Goal: Task Accomplishment & Management: Use online tool/utility

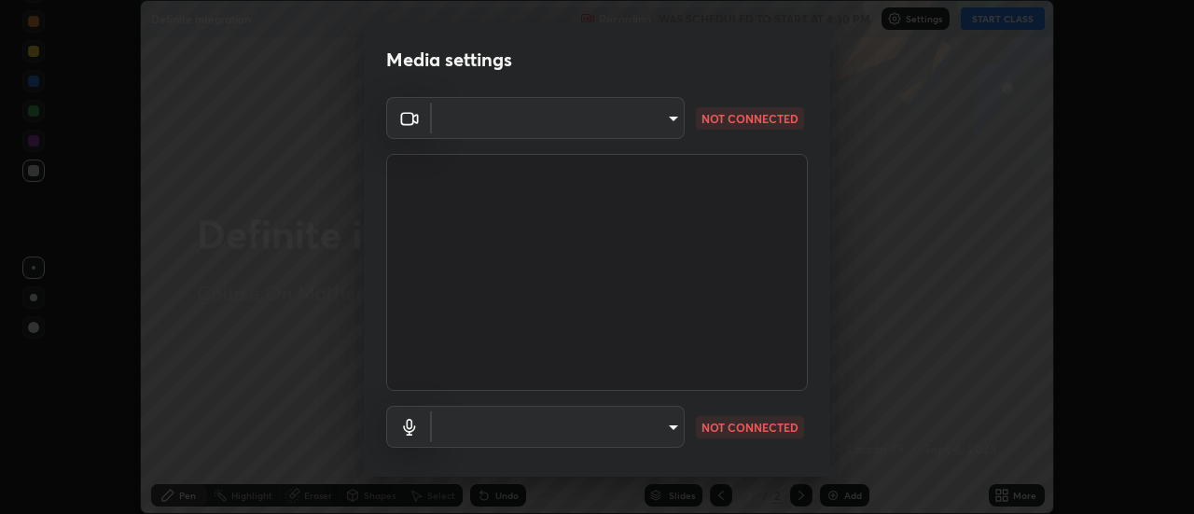
click at [658, 120] on body "Erase all Definite integration Recording WAS SCHEDULED TO START AT 4:30 PM Sett…" at bounding box center [597, 257] width 1194 height 514
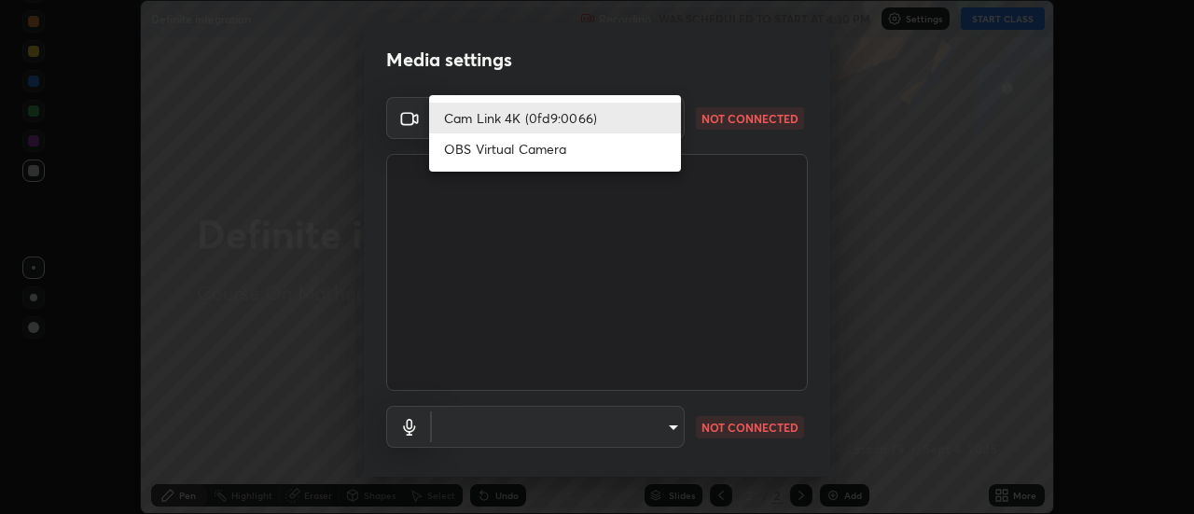
click at [526, 149] on li "OBS Virtual Camera" at bounding box center [555, 148] width 252 height 31
type input "40f90cfb706236fa88401656d49b7d5ec10250d66bd1c08dbda5224113434800"
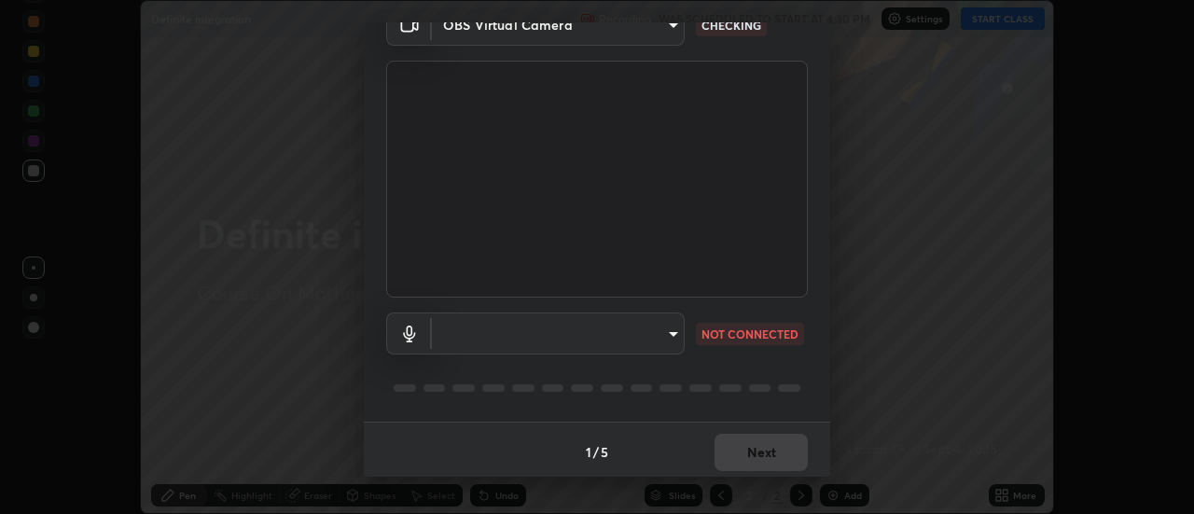
scroll to position [98, 0]
click at [651, 329] on body "Erase all Definite integration Recording WAS SCHEDULED TO START AT 4:30 PM Sett…" at bounding box center [597, 257] width 1194 height 514
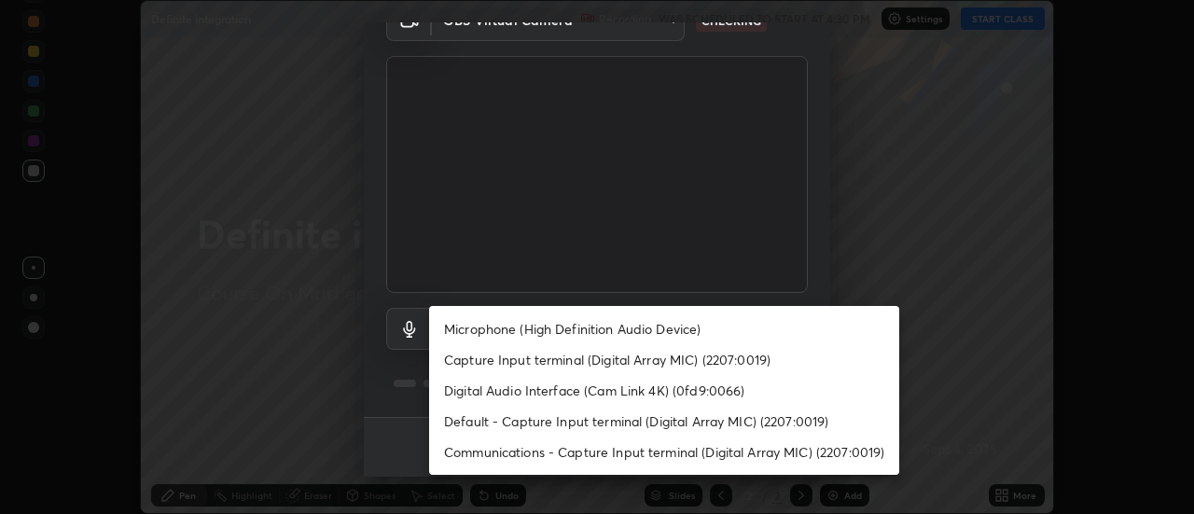
click at [597, 327] on li "Microphone (High Definition Audio Device)" at bounding box center [664, 328] width 470 height 31
type input "a454fa0686b931939831f38c53873a2c38d35f51e55941a130062c71016431db"
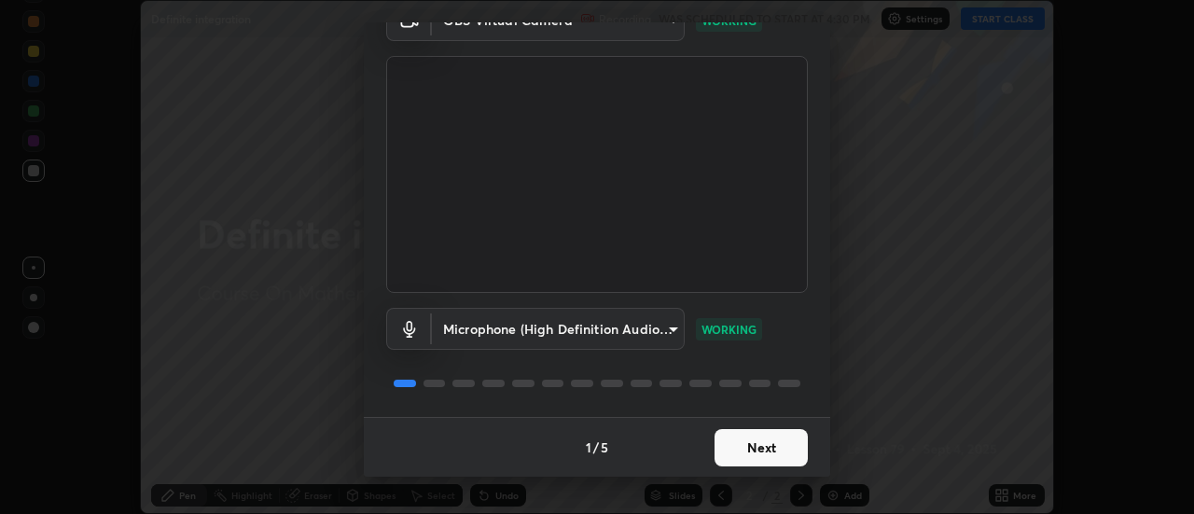
click at [744, 447] on button "Next" at bounding box center [760, 447] width 93 height 37
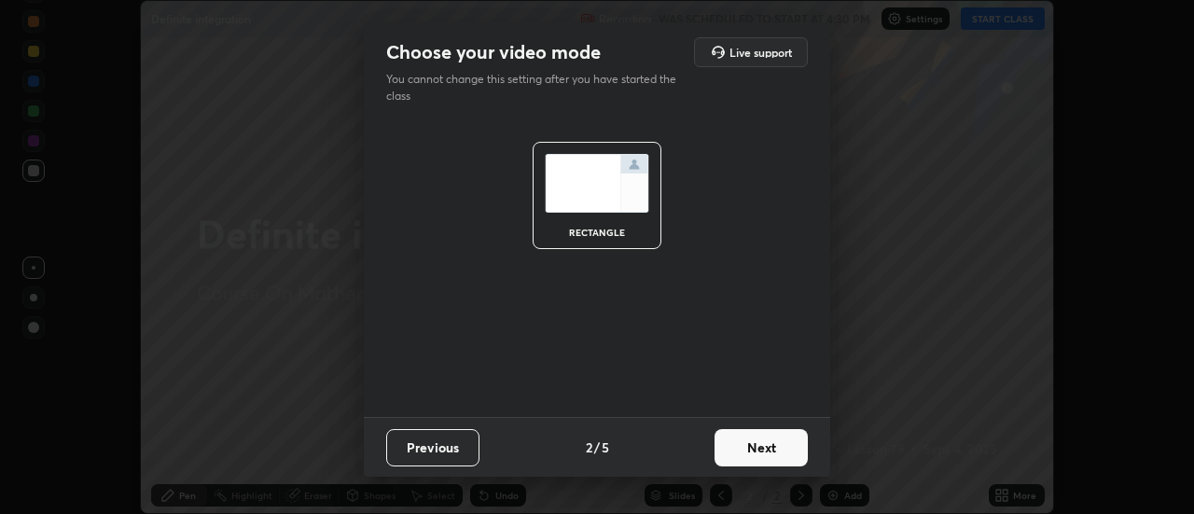
scroll to position [0, 0]
click at [741, 443] on button "Next" at bounding box center [760, 447] width 93 height 37
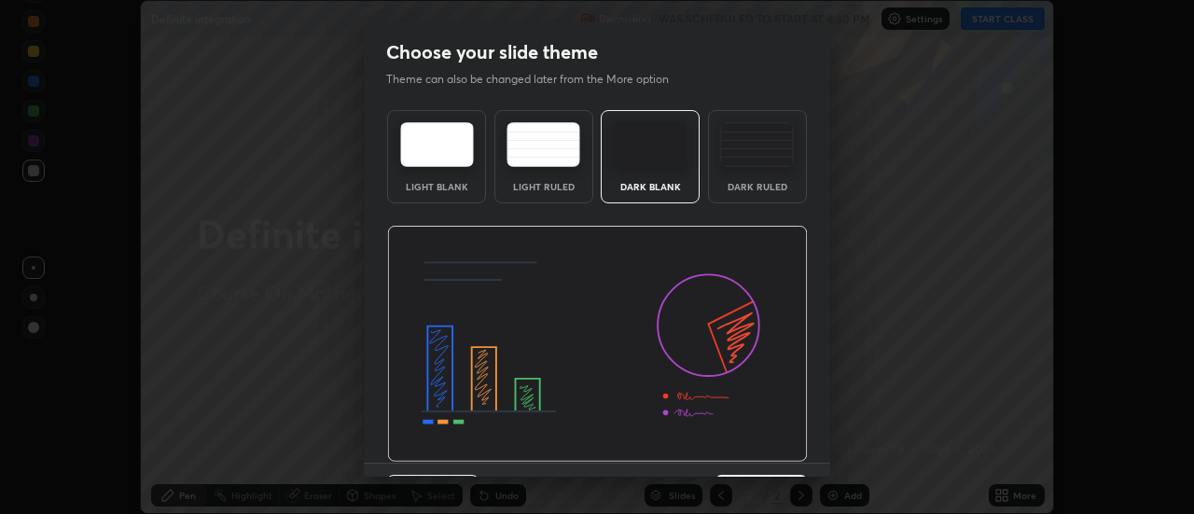
click at [754, 451] on img at bounding box center [597, 344] width 421 height 237
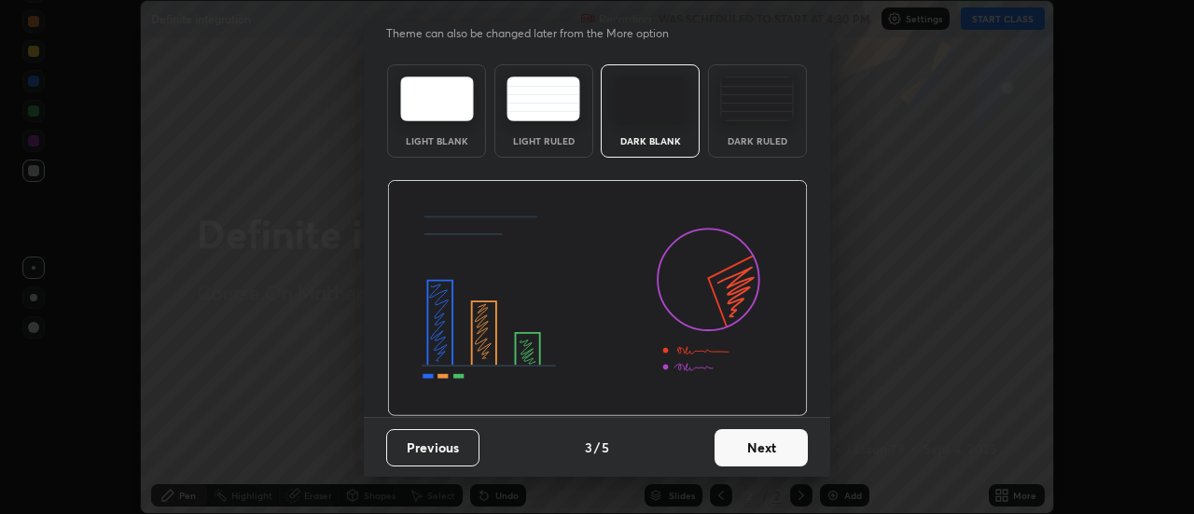
click at [747, 446] on button "Next" at bounding box center [760, 447] width 93 height 37
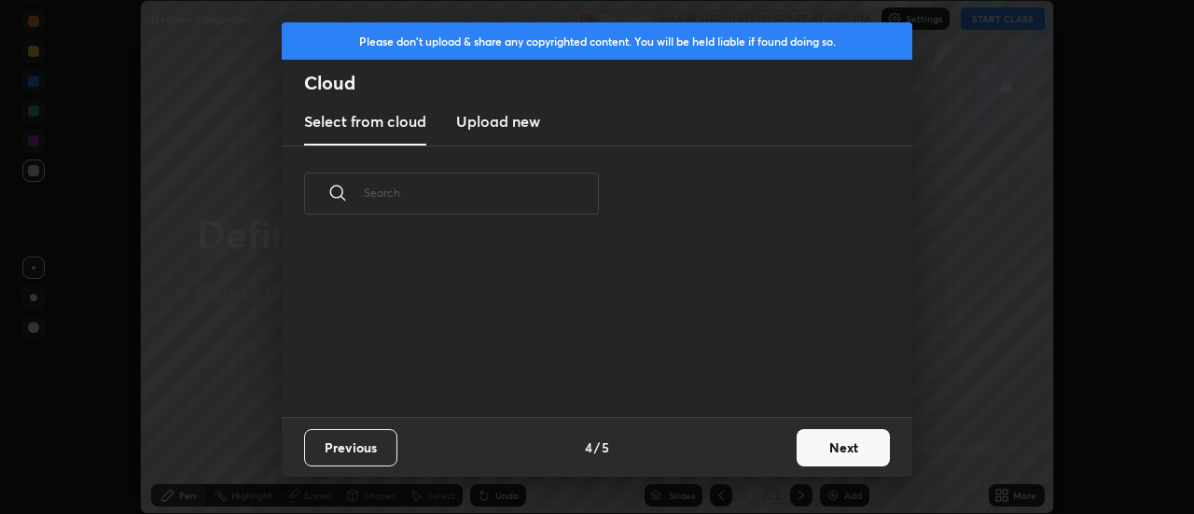
scroll to position [0, 0]
click at [814, 442] on button "Next" at bounding box center [842, 447] width 93 height 37
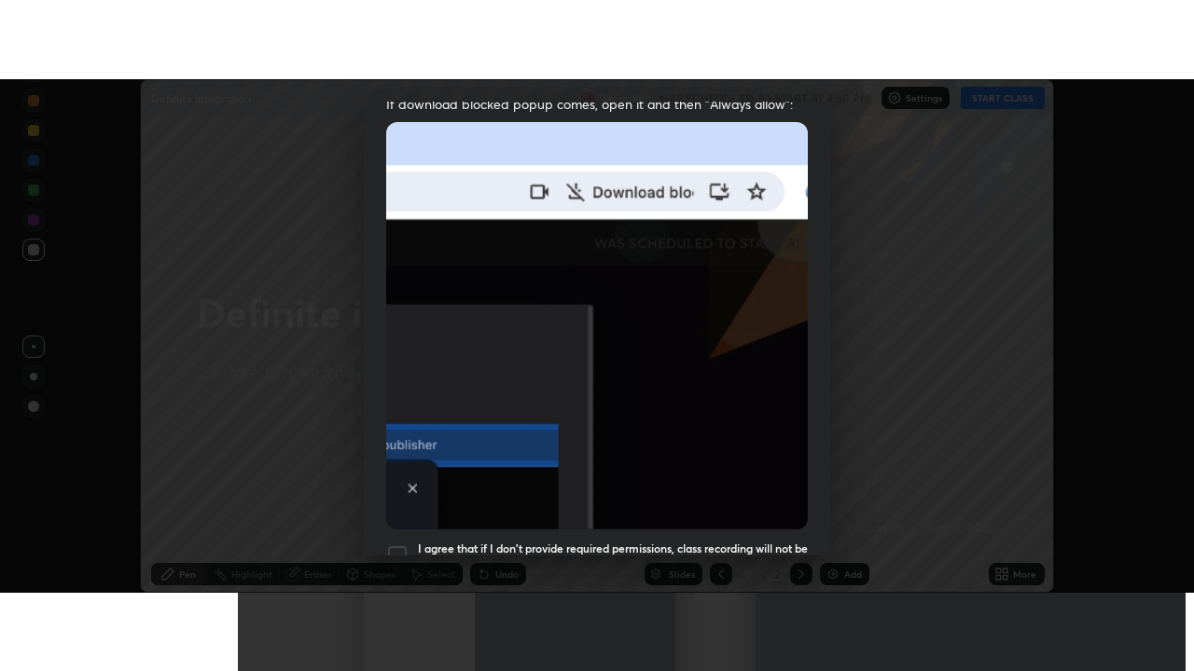
scroll to position [478, 0]
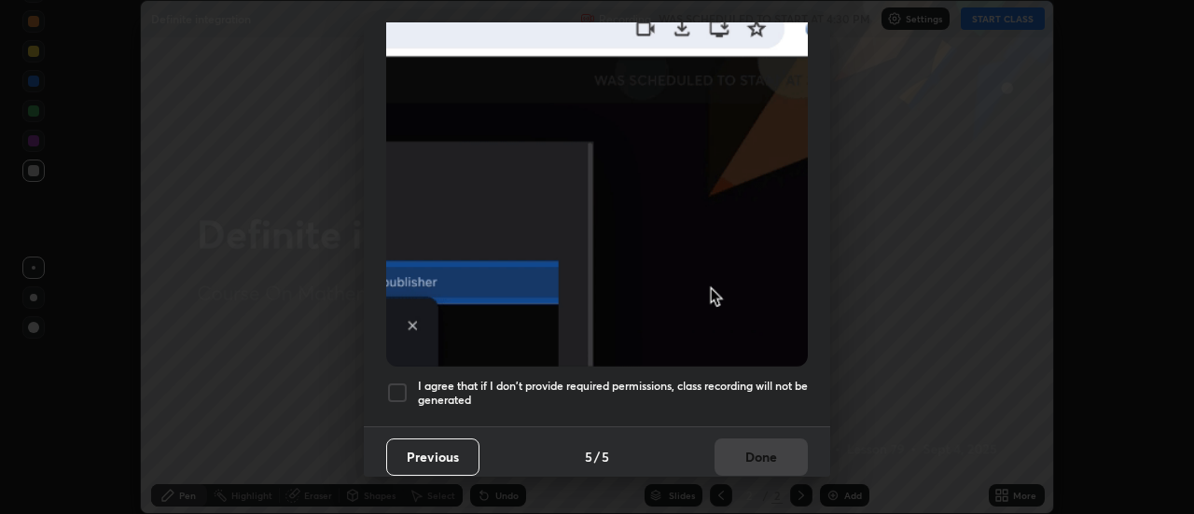
click at [718, 379] on h5 "I agree that if I don't provide required permissions, class recording will not …" at bounding box center [613, 393] width 390 height 29
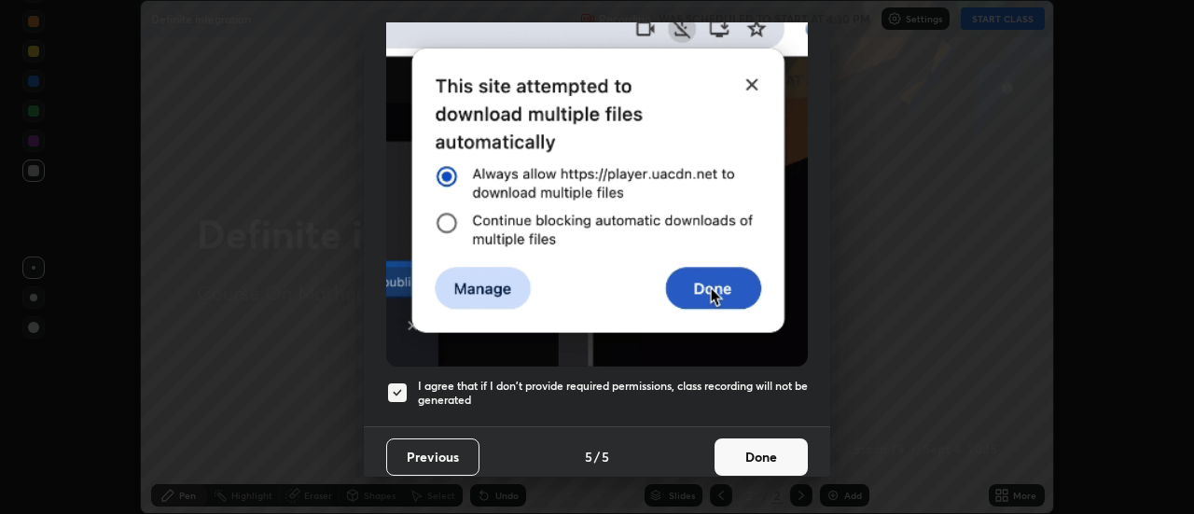
click at [751, 440] on button "Done" at bounding box center [760, 456] width 93 height 37
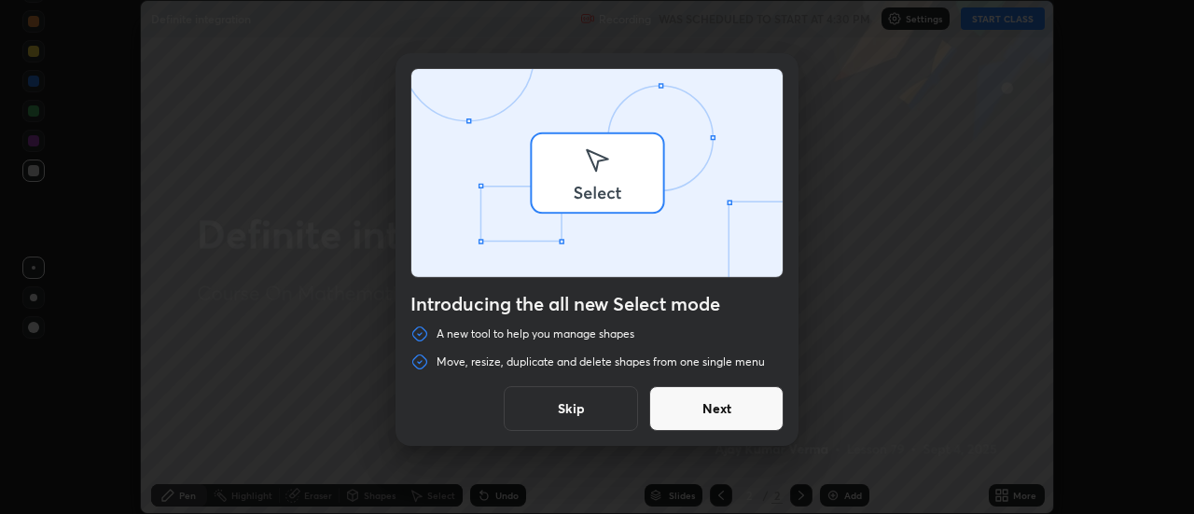
click at [1002, 489] on div "Introducing the all new Select mode A new tool to help you manage shapes Move, …" at bounding box center [597, 257] width 1194 height 514
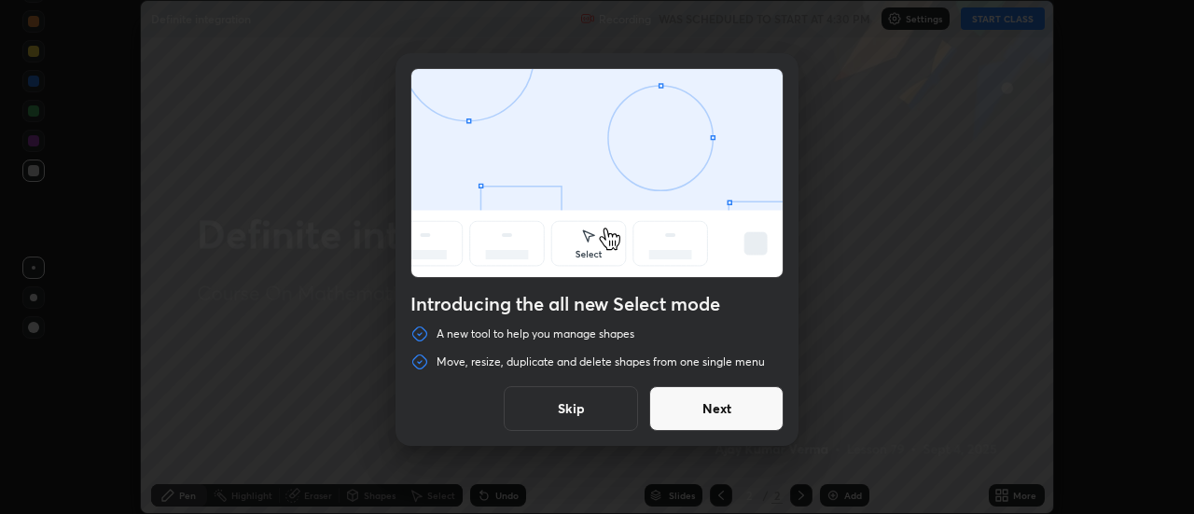
click at [578, 408] on button "Skip" at bounding box center [571, 408] width 134 height 45
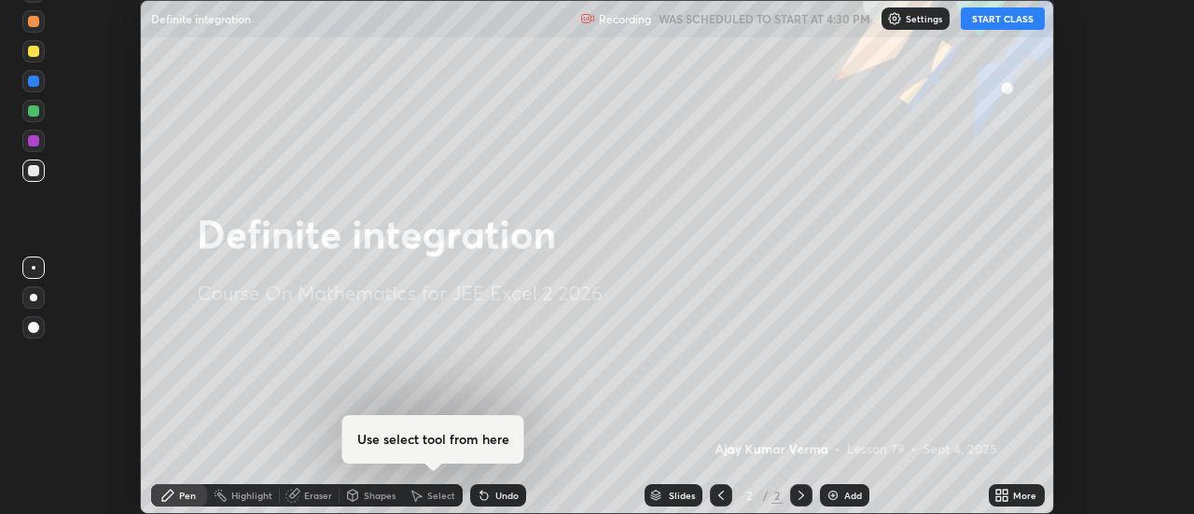
click at [1001, 491] on icon at bounding box center [998, 492] width 5 height 5
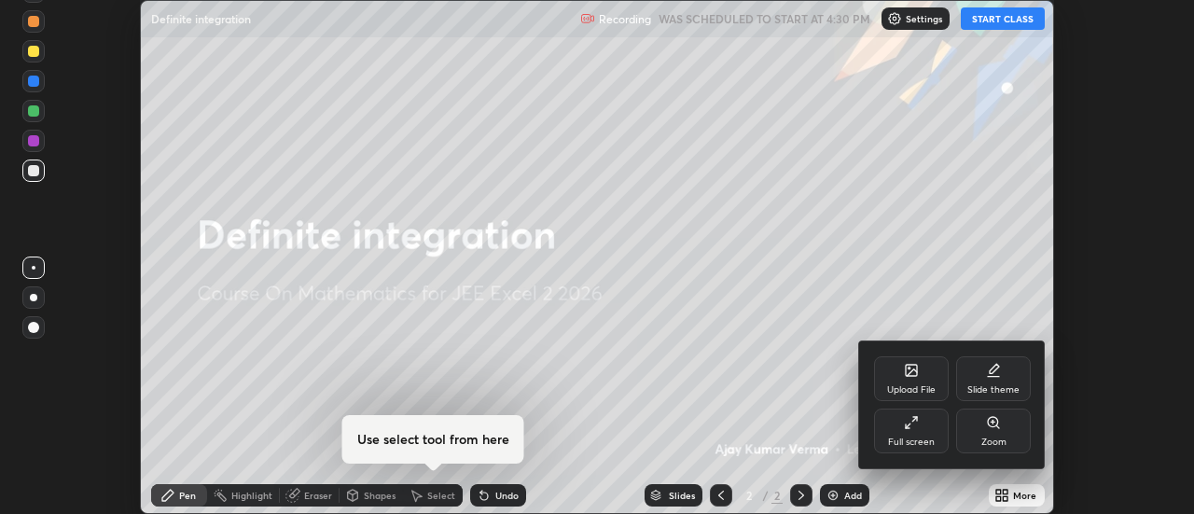
click at [901, 437] on div "Full screen" at bounding box center [911, 441] width 47 height 9
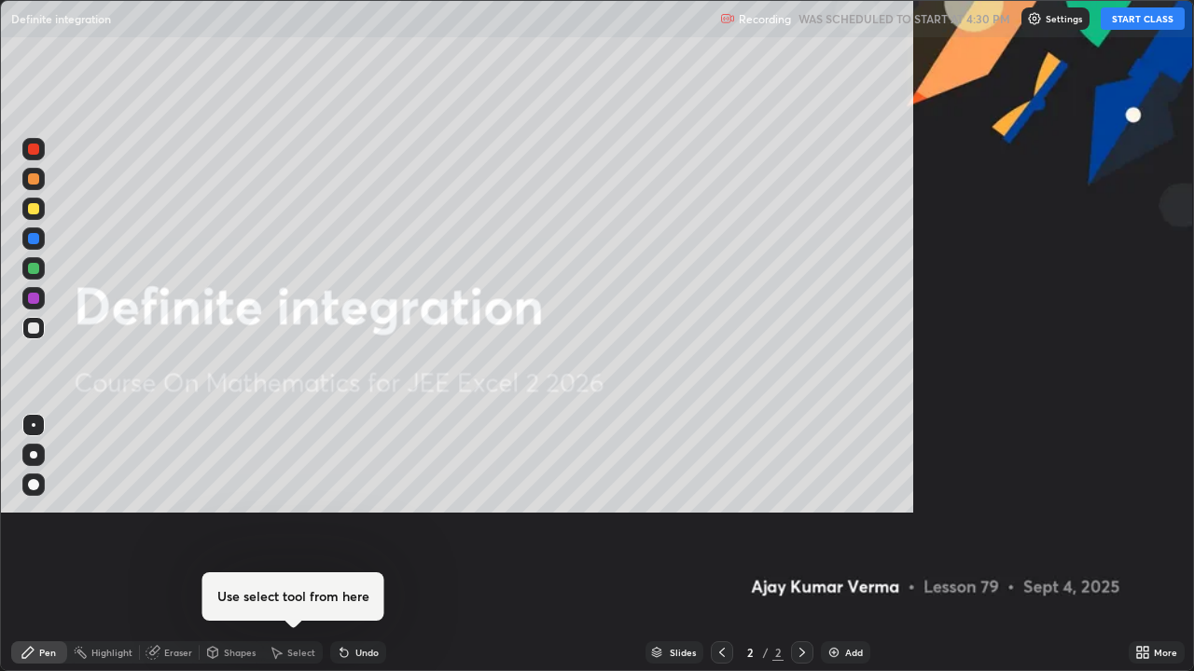
scroll to position [671, 1194]
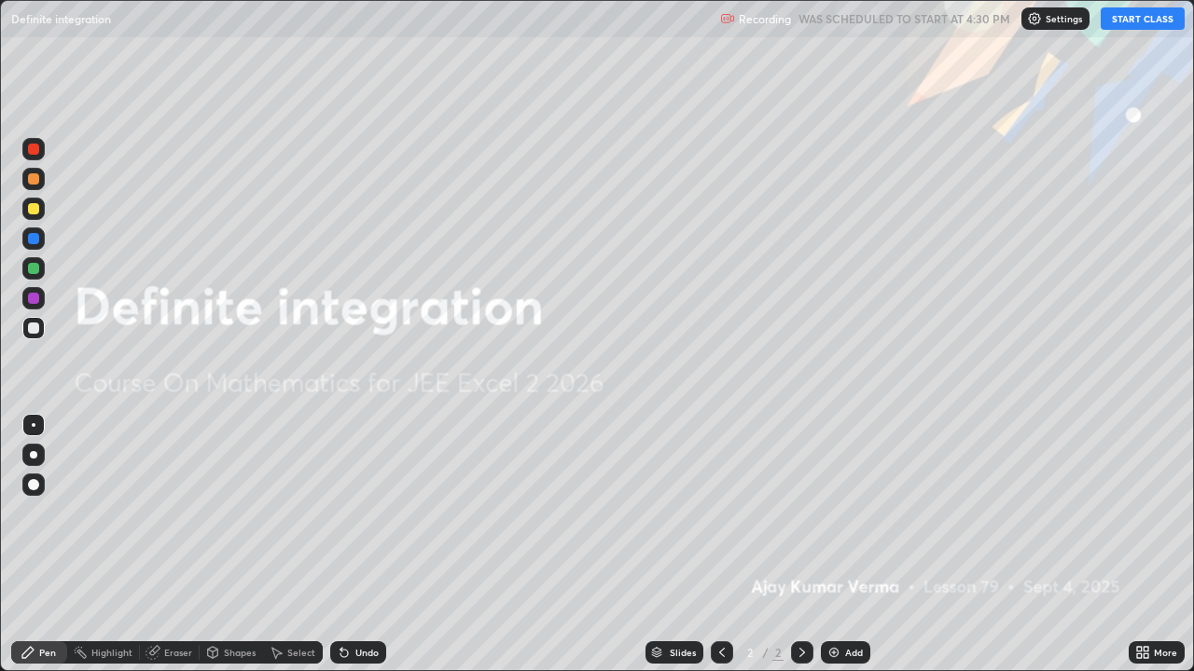
click at [1141, 16] on button "START CLASS" at bounding box center [1143, 18] width 84 height 22
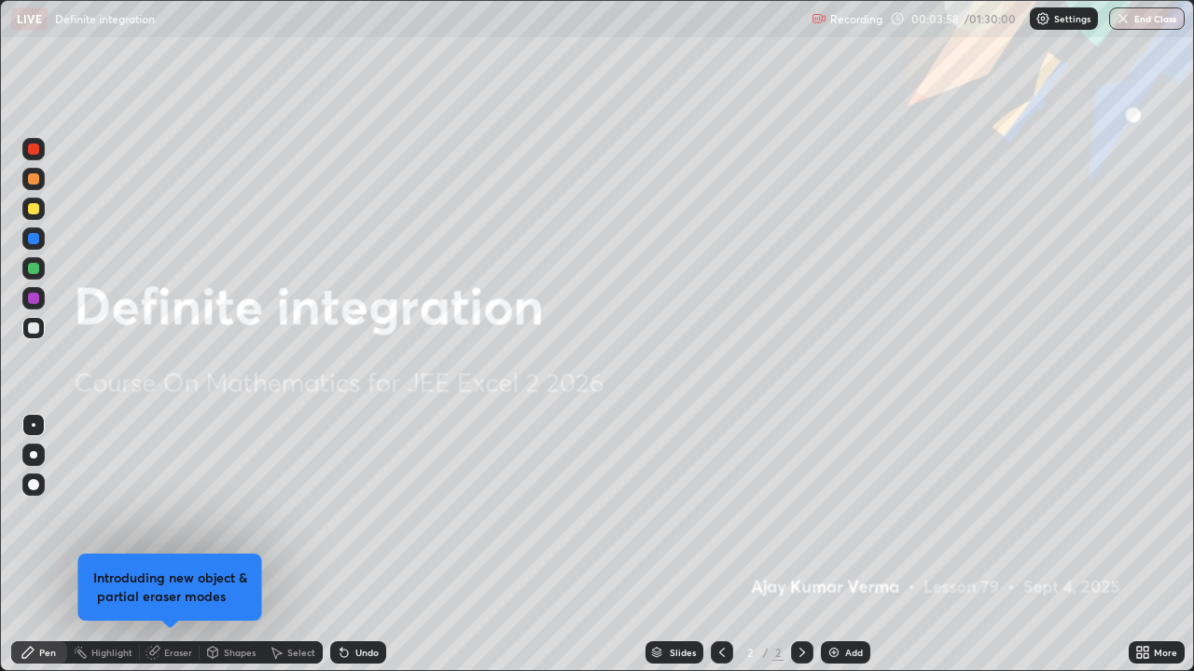
click at [837, 513] on img at bounding box center [833, 652] width 15 height 15
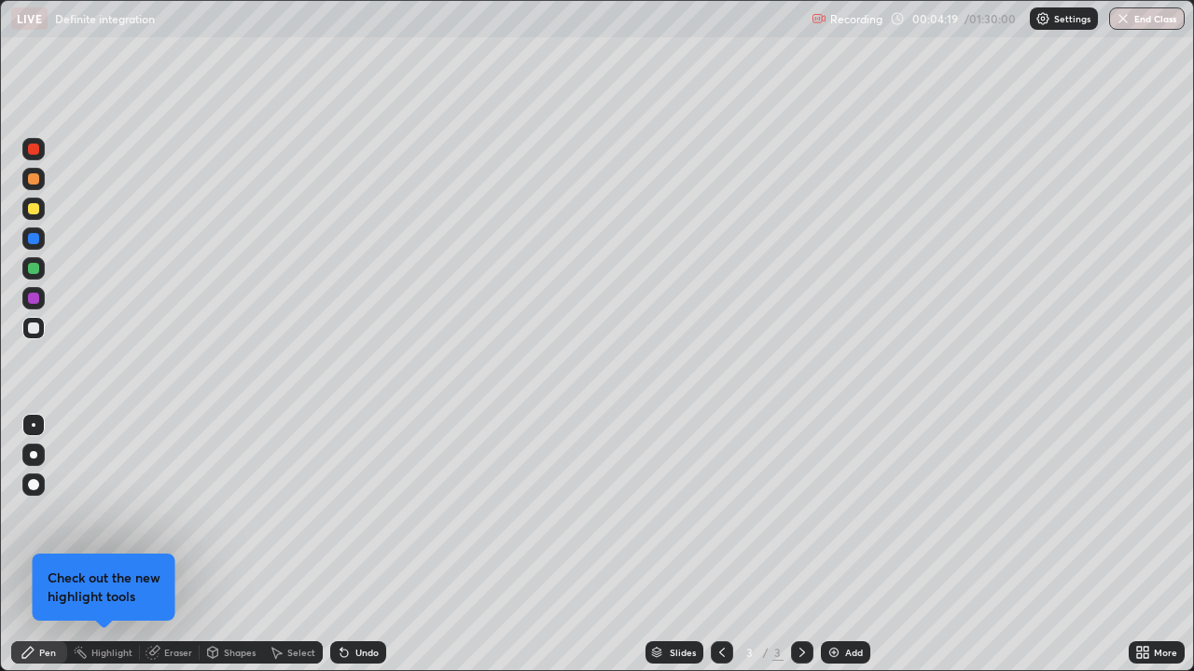
click at [38, 184] on div at bounding box center [33, 179] width 22 height 22
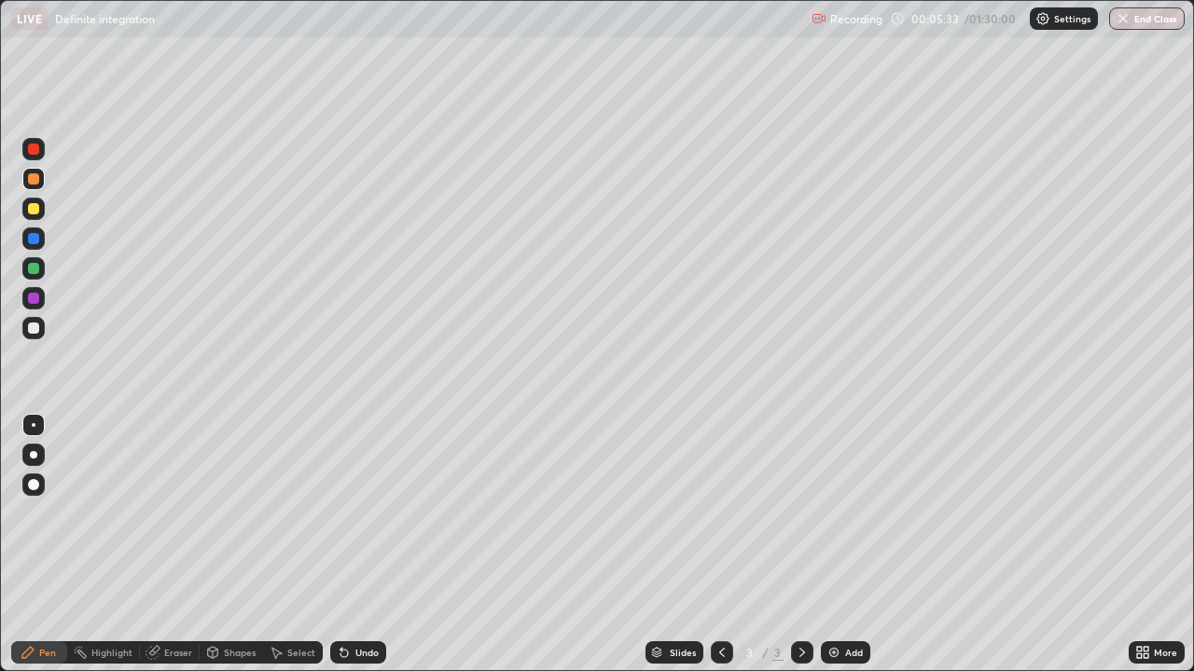
click at [37, 208] on div at bounding box center [33, 208] width 11 height 11
click at [39, 259] on div at bounding box center [33, 268] width 22 height 22
click at [36, 213] on div at bounding box center [33, 208] width 11 height 11
click at [837, 513] on img at bounding box center [833, 652] width 15 height 15
click at [30, 269] on div at bounding box center [33, 268] width 11 height 11
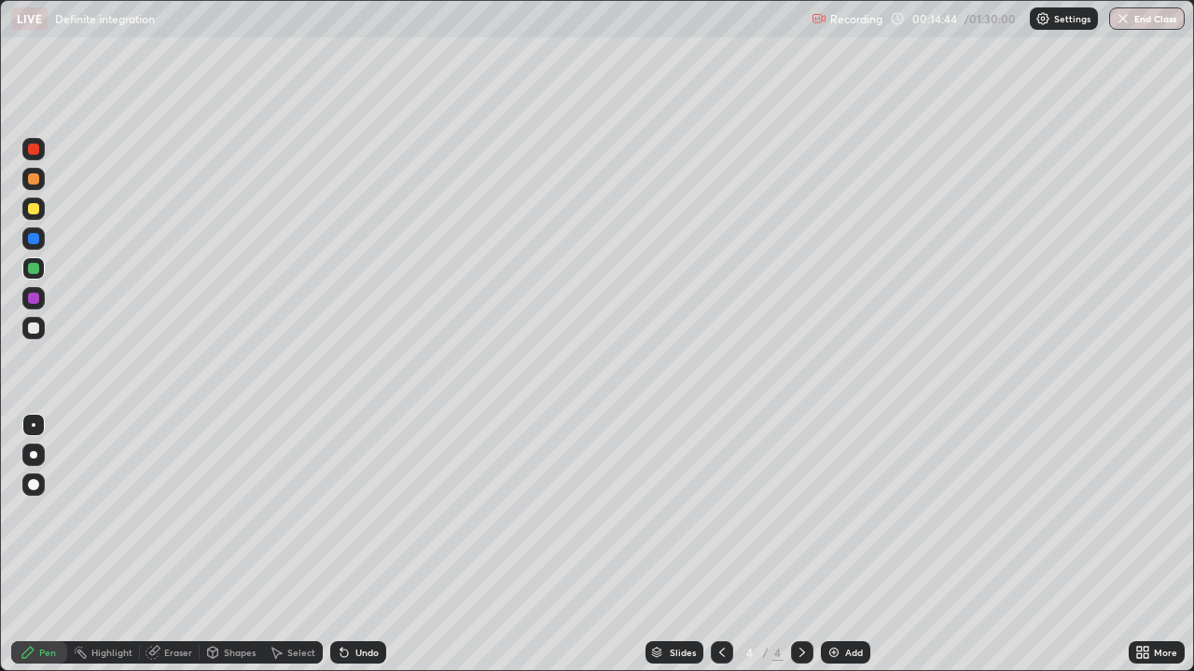
click at [26, 209] on div at bounding box center [33, 209] width 22 height 22
click at [36, 237] on div at bounding box center [33, 238] width 11 height 11
click at [800, 513] on icon at bounding box center [802, 652] width 15 height 15
click at [834, 513] on img at bounding box center [833, 652] width 15 height 15
click at [36, 209] on div at bounding box center [33, 208] width 11 height 11
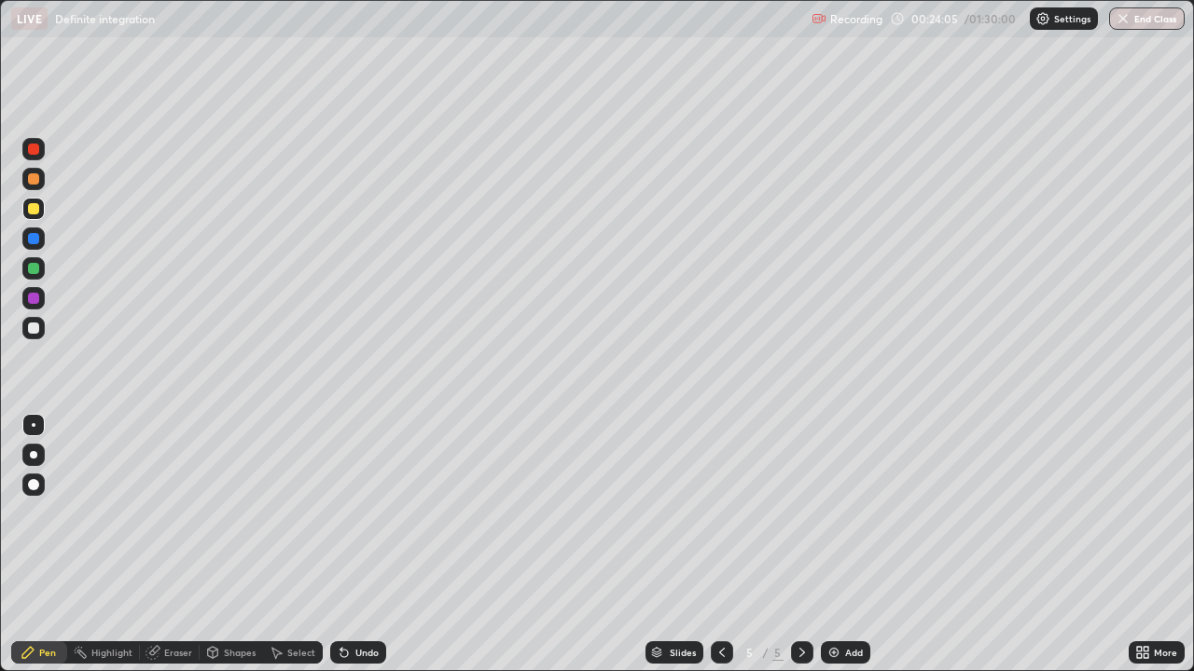
click at [35, 207] on div at bounding box center [33, 208] width 11 height 11
click at [35, 267] on div at bounding box center [33, 268] width 11 height 11
click at [36, 210] on div at bounding box center [33, 208] width 11 height 11
click at [33, 337] on div at bounding box center [33, 328] width 22 height 22
click at [33, 297] on div at bounding box center [33, 298] width 11 height 11
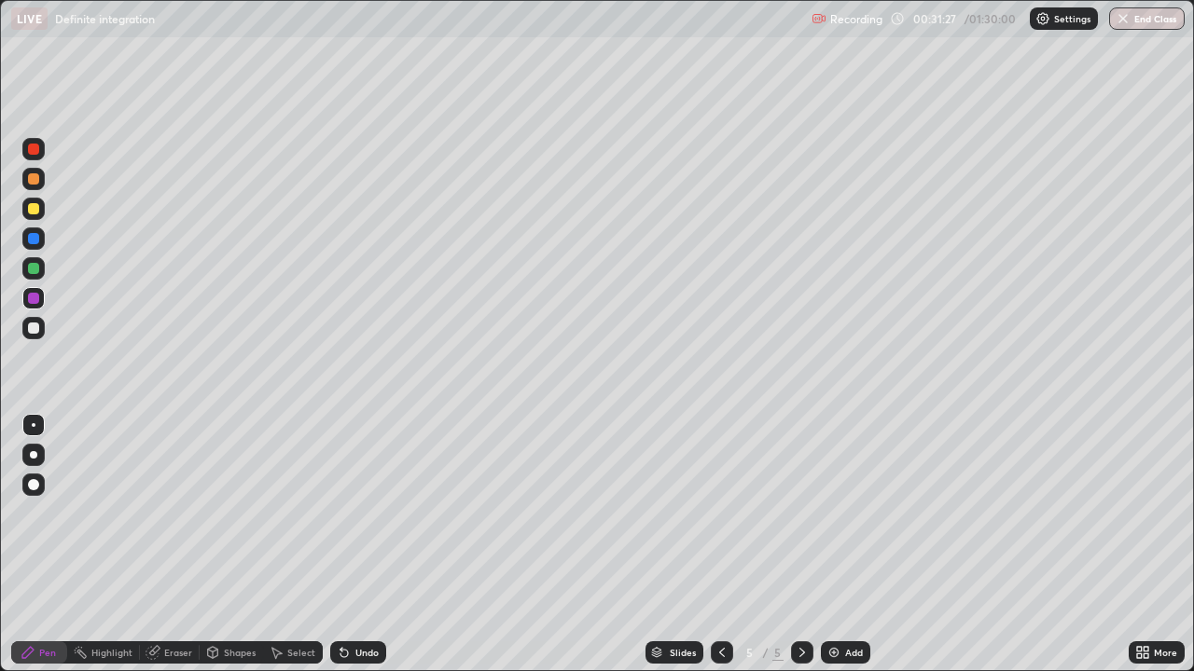
click at [37, 325] on div at bounding box center [33, 328] width 11 height 11
click at [34, 270] on div at bounding box center [33, 268] width 11 height 11
click at [832, 513] on img at bounding box center [833, 652] width 15 height 15
click at [32, 211] on div at bounding box center [33, 208] width 11 height 11
click at [178, 513] on div "Eraser" at bounding box center [178, 652] width 28 height 9
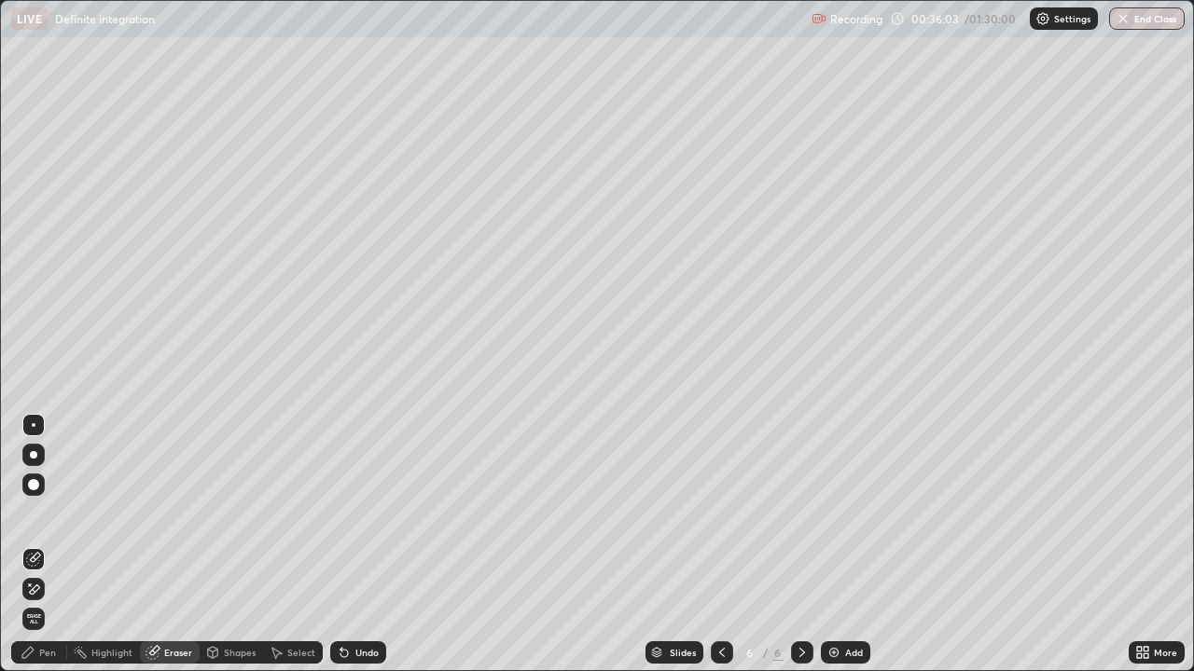
click at [51, 513] on div "Pen" at bounding box center [47, 652] width 17 height 9
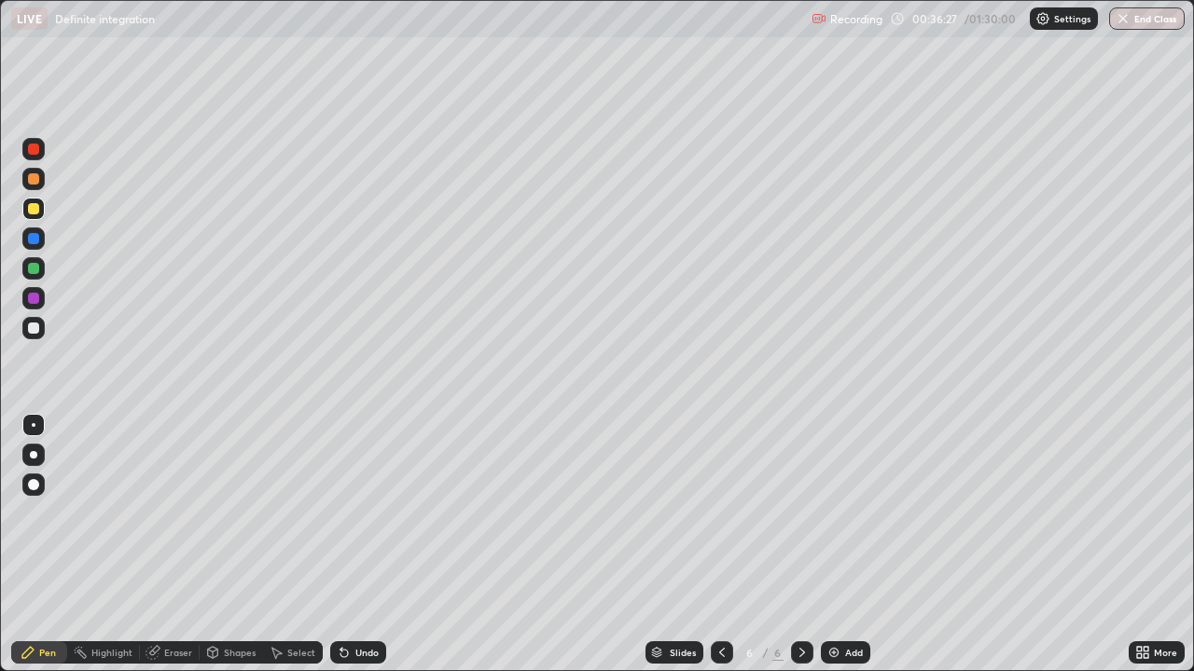
click at [34, 265] on div at bounding box center [33, 268] width 11 height 11
click at [32, 327] on div at bounding box center [33, 328] width 11 height 11
click at [31, 301] on div at bounding box center [33, 298] width 11 height 11
click at [806, 513] on div at bounding box center [802, 653] width 22 height 22
click at [831, 513] on div "Add" at bounding box center [845, 653] width 49 height 22
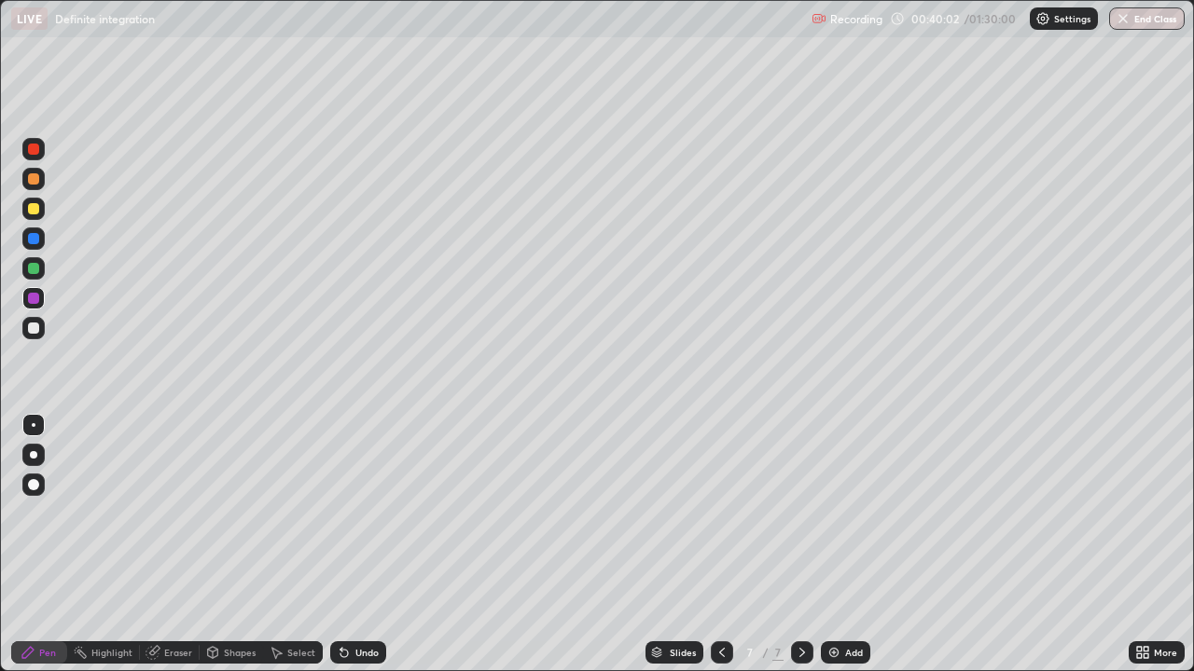
click at [34, 178] on div at bounding box center [33, 178] width 11 height 11
click at [36, 207] on div at bounding box center [33, 208] width 11 height 11
click at [35, 269] on div at bounding box center [33, 268] width 11 height 11
click at [35, 329] on div at bounding box center [33, 328] width 11 height 11
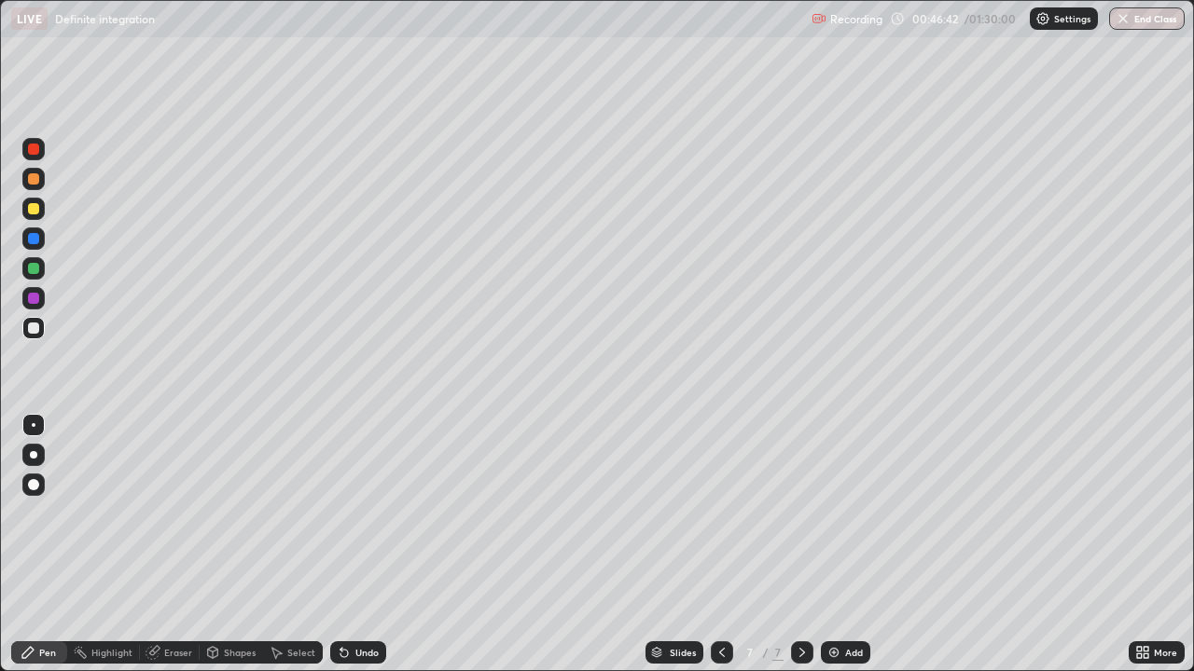
click at [35, 298] on div at bounding box center [33, 298] width 11 height 11
click at [25, 331] on div at bounding box center [33, 328] width 22 height 22
click at [35, 238] on div at bounding box center [33, 238] width 11 height 11
click at [34, 326] on div at bounding box center [33, 328] width 11 height 11
click at [800, 513] on icon at bounding box center [802, 652] width 6 height 9
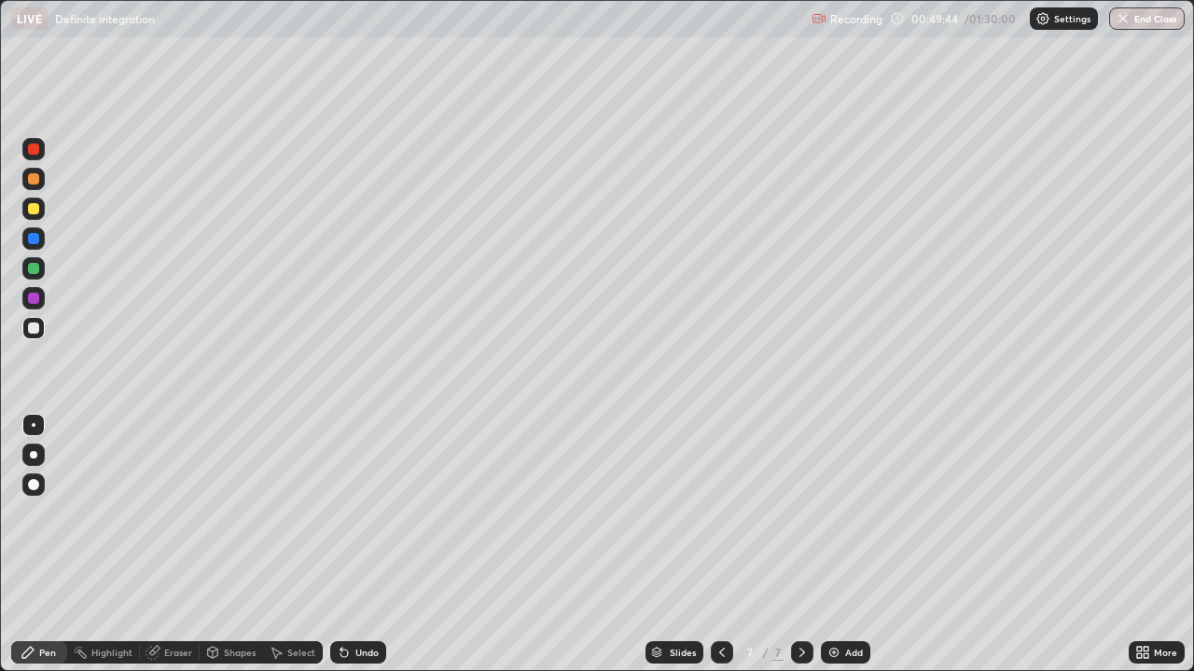
click at [834, 513] on img at bounding box center [833, 652] width 15 height 15
click at [38, 178] on div at bounding box center [33, 178] width 11 height 11
click at [187, 513] on div "Eraser" at bounding box center [170, 653] width 60 height 22
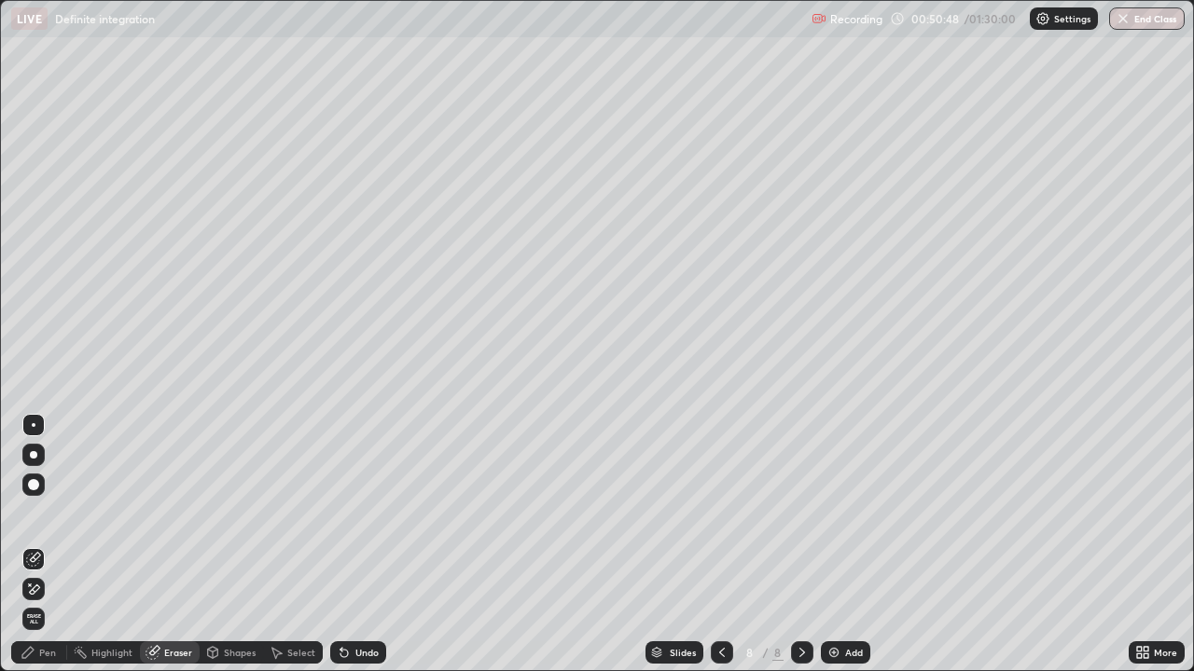
click at [43, 513] on div "Pen" at bounding box center [47, 652] width 17 height 9
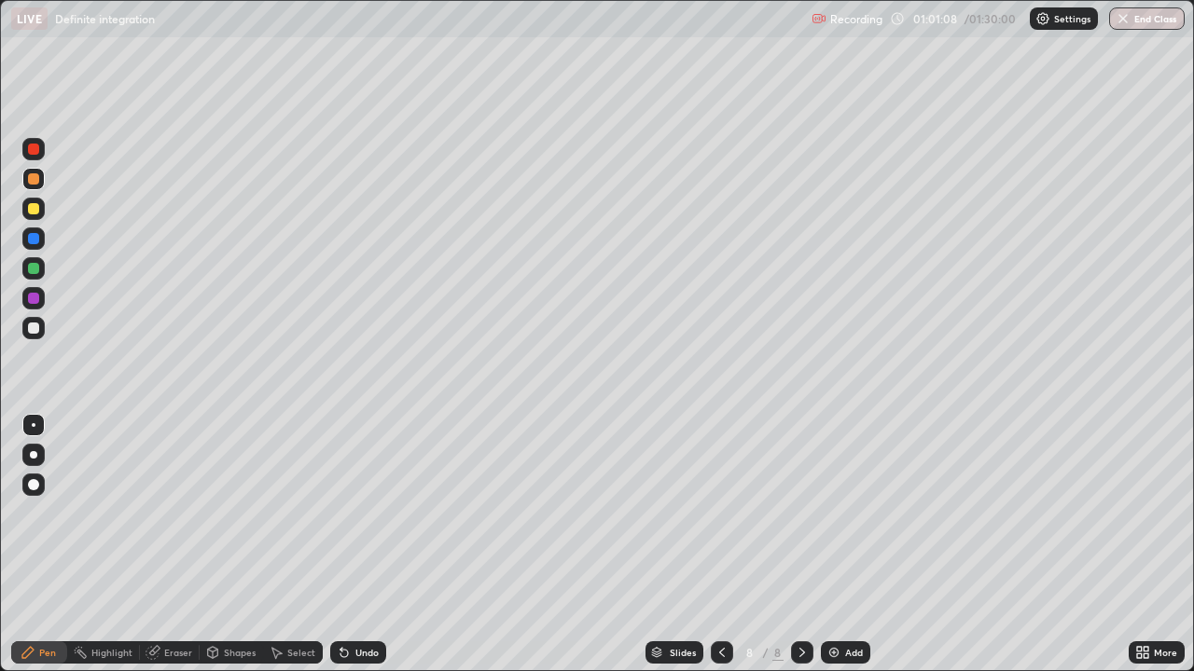
click at [35, 211] on div at bounding box center [33, 208] width 11 height 11
click at [33, 297] on div at bounding box center [33, 298] width 11 height 11
click at [28, 207] on div at bounding box center [33, 208] width 11 height 11
click at [35, 328] on div at bounding box center [33, 328] width 11 height 11
click at [34, 270] on div at bounding box center [33, 268] width 11 height 11
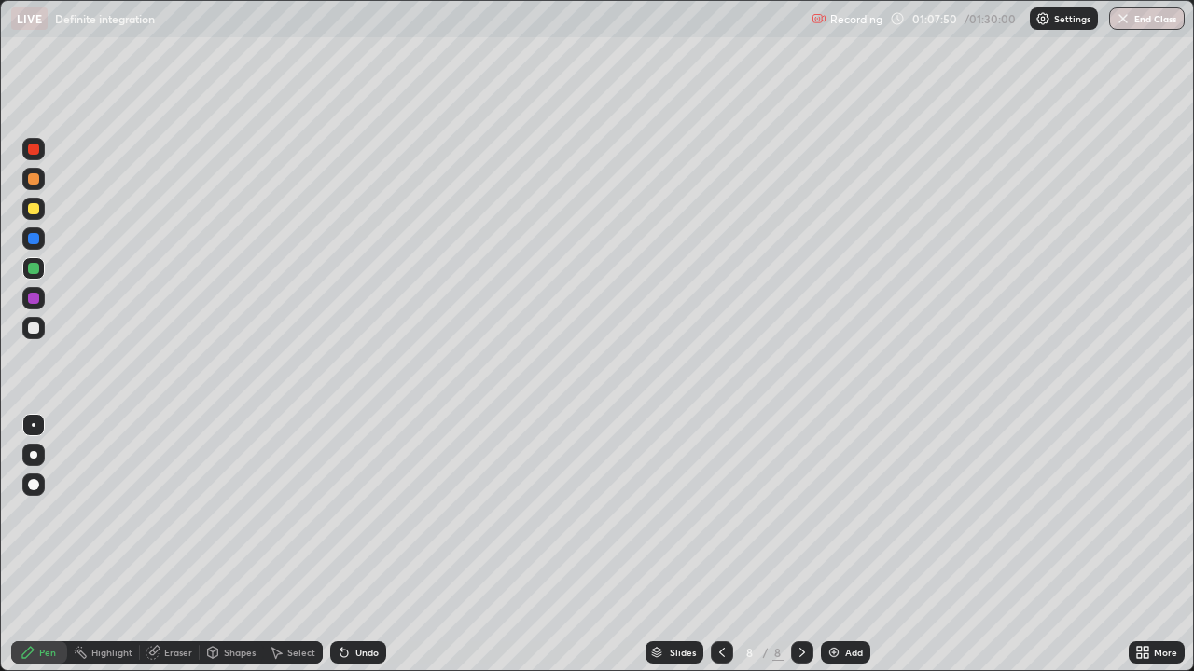
click at [38, 214] on div at bounding box center [33, 209] width 22 height 22
click at [800, 513] on icon at bounding box center [802, 652] width 15 height 15
click at [834, 513] on img at bounding box center [833, 652] width 15 height 15
click at [38, 268] on div at bounding box center [33, 268] width 11 height 11
click at [35, 239] on div at bounding box center [33, 238] width 11 height 11
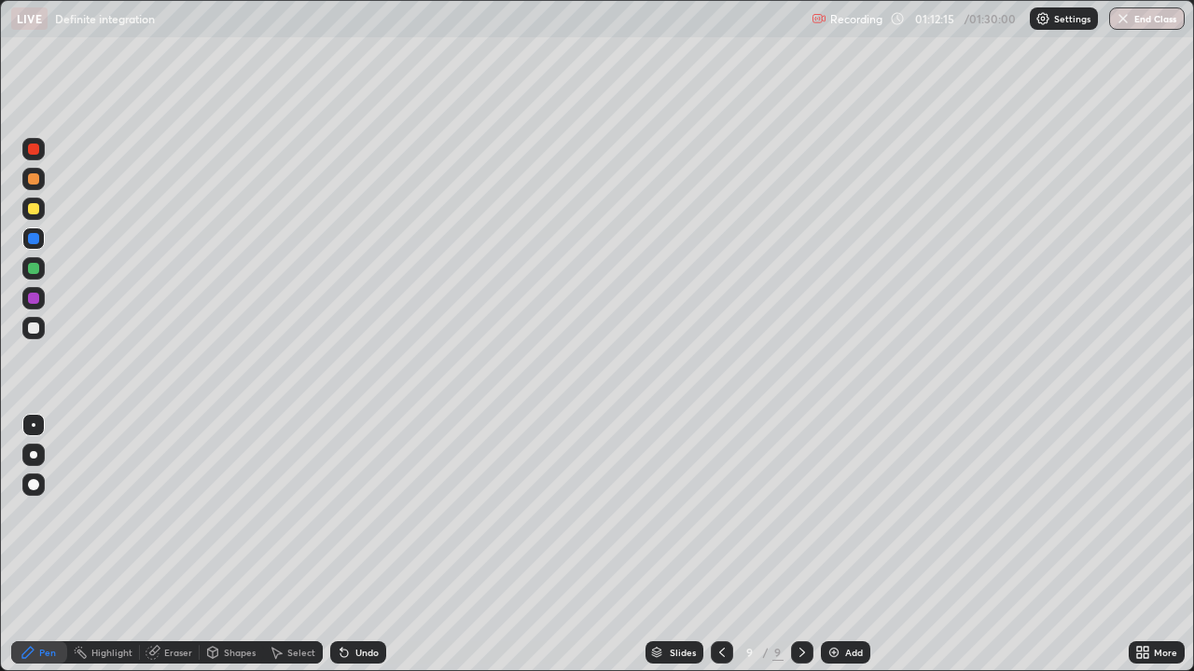
click at [37, 178] on div at bounding box center [33, 178] width 11 height 11
click at [837, 513] on div "Add" at bounding box center [845, 653] width 49 height 22
click at [37, 207] on div at bounding box center [33, 208] width 11 height 11
click at [178, 513] on div "Eraser" at bounding box center [178, 652] width 28 height 9
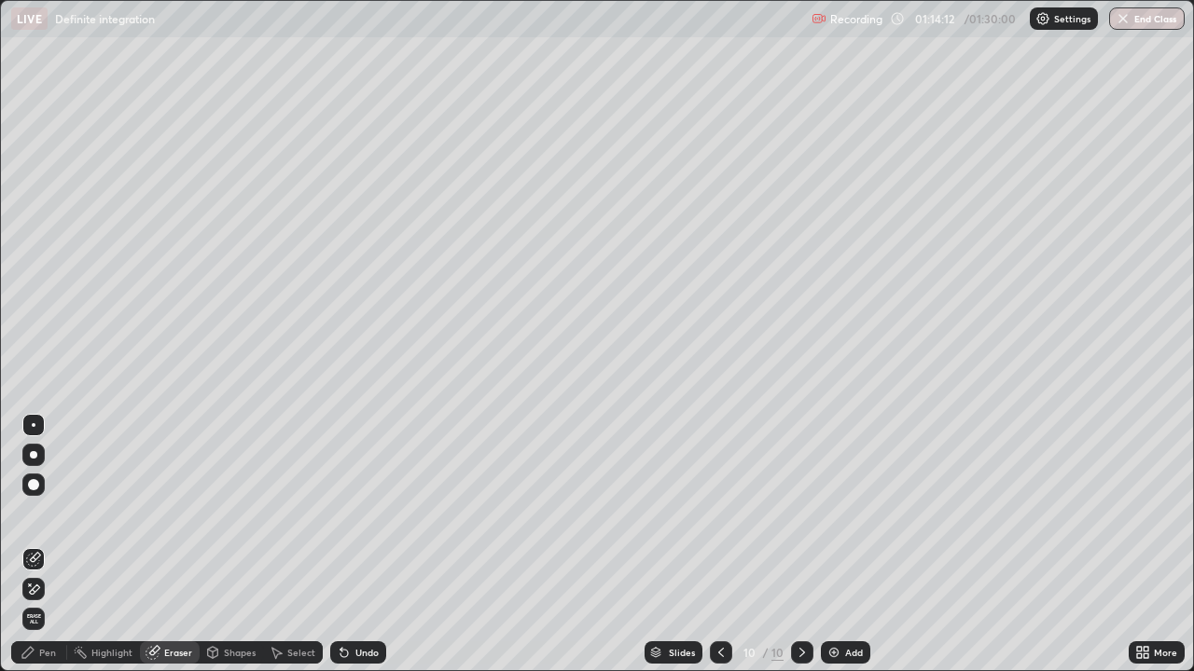
click at [53, 513] on div "Pen" at bounding box center [47, 652] width 17 height 9
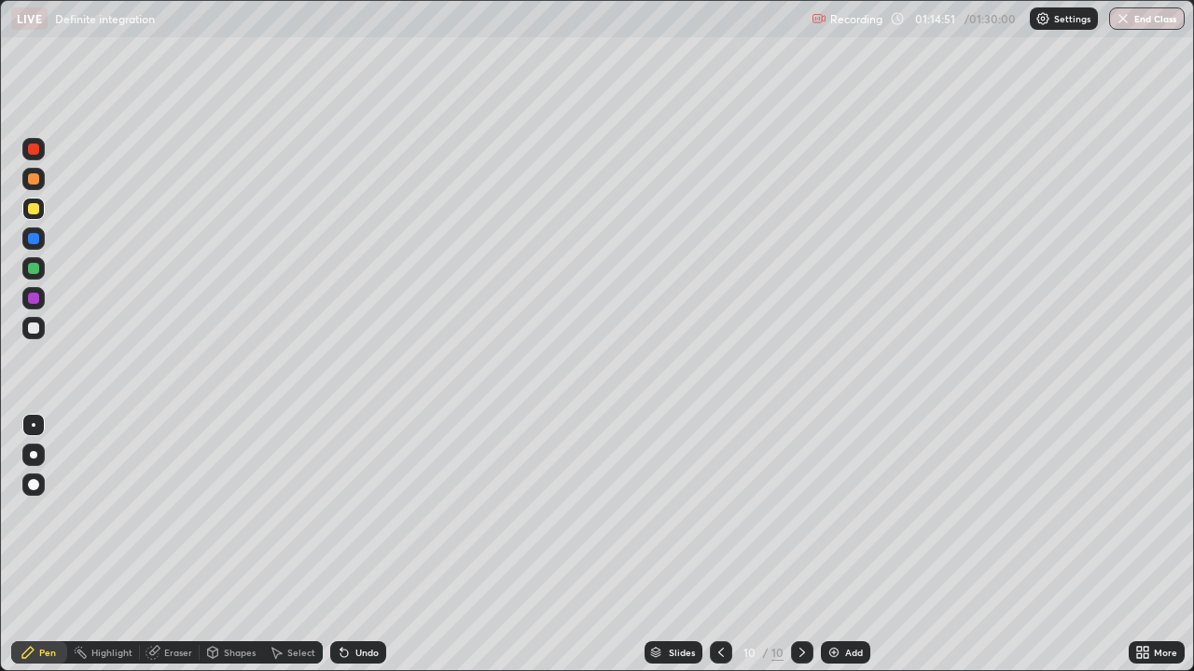
click at [35, 179] on div at bounding box center [33, 178] width 11 height 11
click at [29, 209] on div at bounding box center [33, 208] width 11 height 11
click at [30, 273] on div at bounding box center [33, 268] width 11 height 11
click at [34, 298] on div at bounding box center [33, 298] width 11 height 11
click at [34, 210] on div at bounding box center [33, 208] width 11 height 11
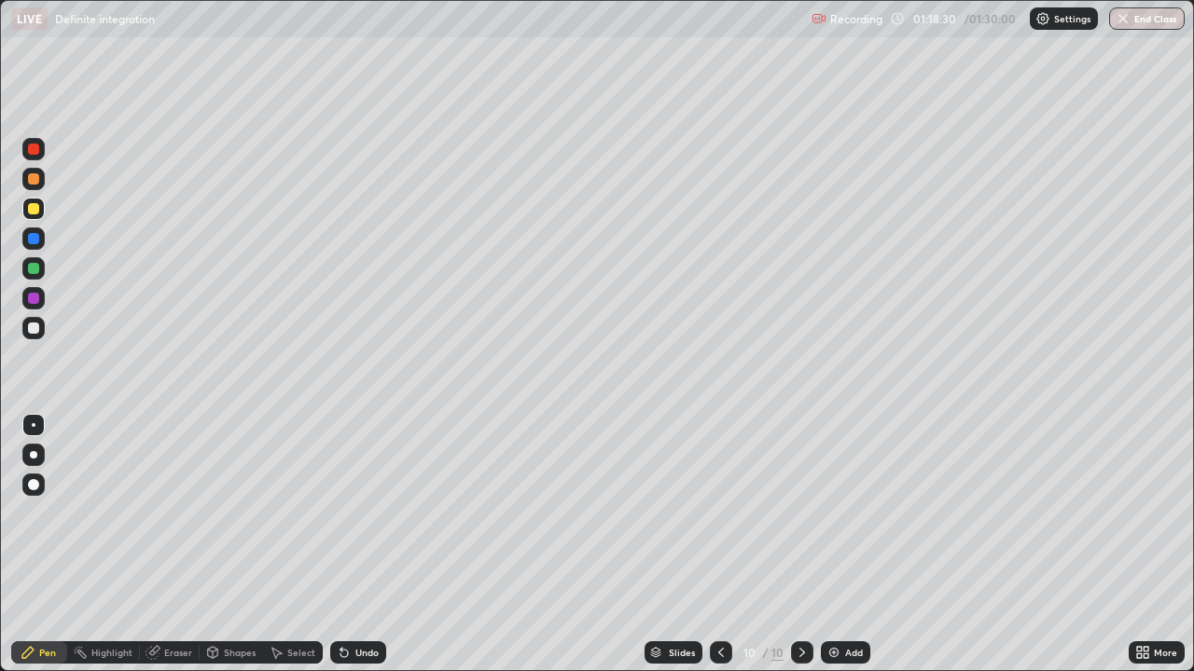
click at [826, 513] on img at bounding box center [833, 652] width 15 height 15
click at [36, 268] on div at bounding box center [33, 268] width 11 height 11
click at [711, 513] on div at bounding box center [722, 653] width 22 height 22
click at [796, 513] on icon at bounding box center [802, 652] width 15 height 15
click at [42, 298] on div at bounding box center [33, 298] width 22 height 22
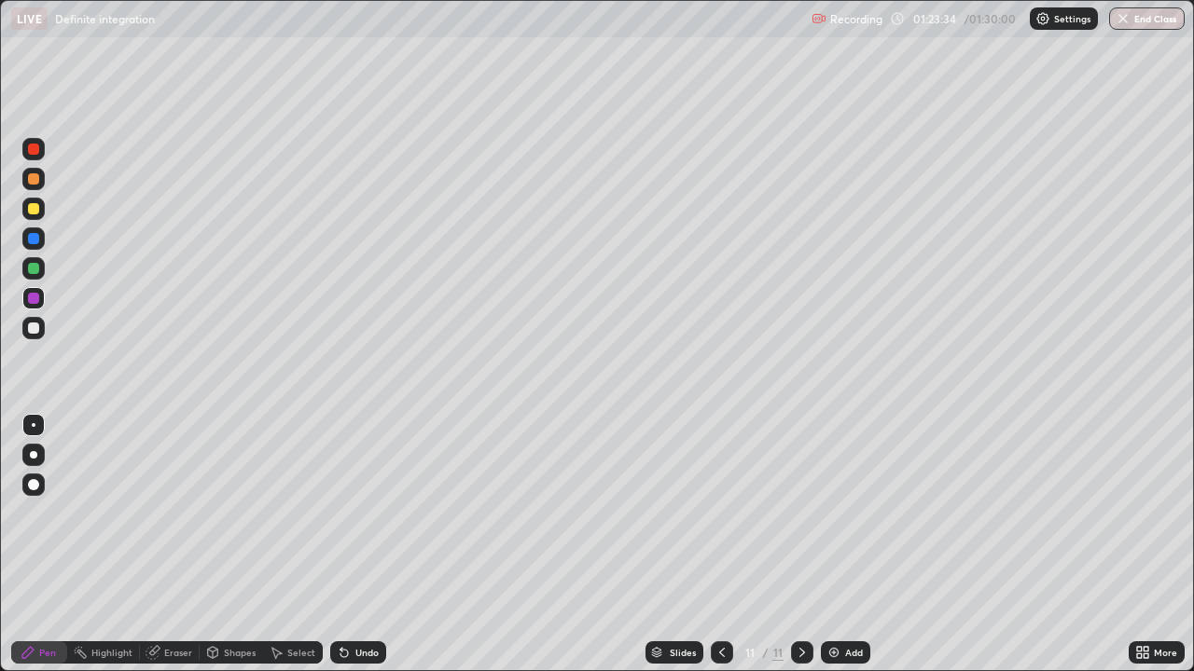
click at [802, 513] on div at bounding box center [802, 652] width 22 height 37
click at [829, 513] on div "Add" at bounding box center [845, 653] width 49 height 22
click at [38, 209] on div at bounding box center [33, 208] width 11 height 11
click at [718, 513] on icon at bounding box center [721, 652] width 15 height 15
click at [799, 513] on icon at bounding box center [802, 652] width 6 height 9
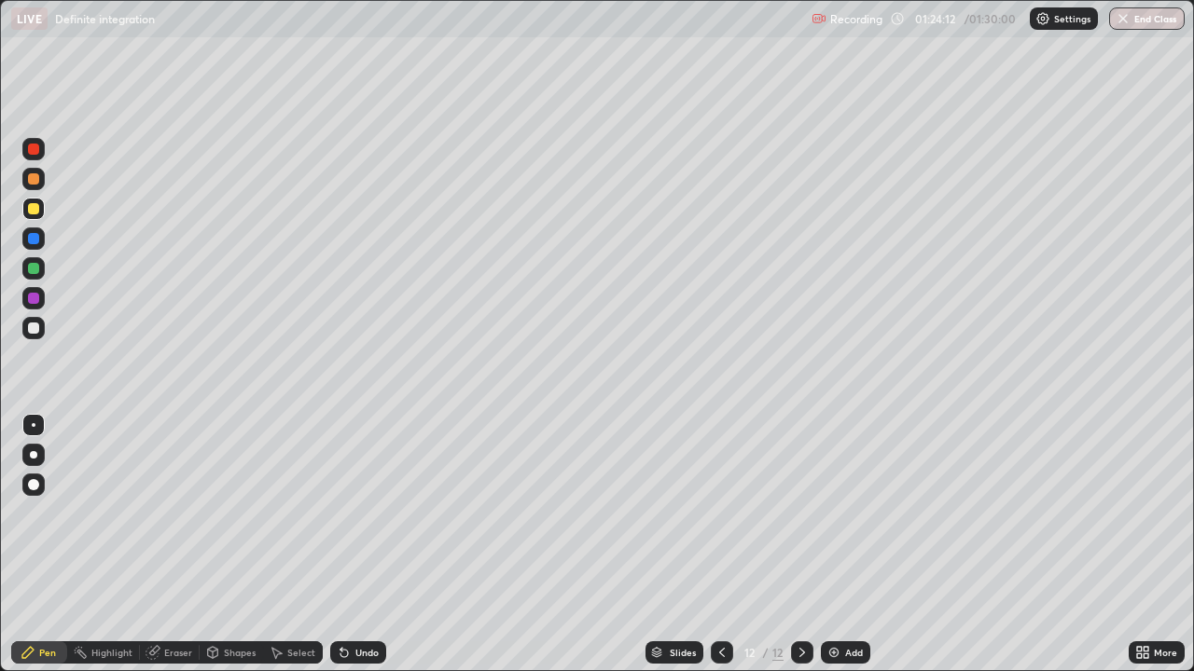
click at [34, 178] on div at bounding box center [33, 178] width 11 height 11
click at [171, 513] on div "Eraser" at bounding box center [170, 653] width 60 height 22
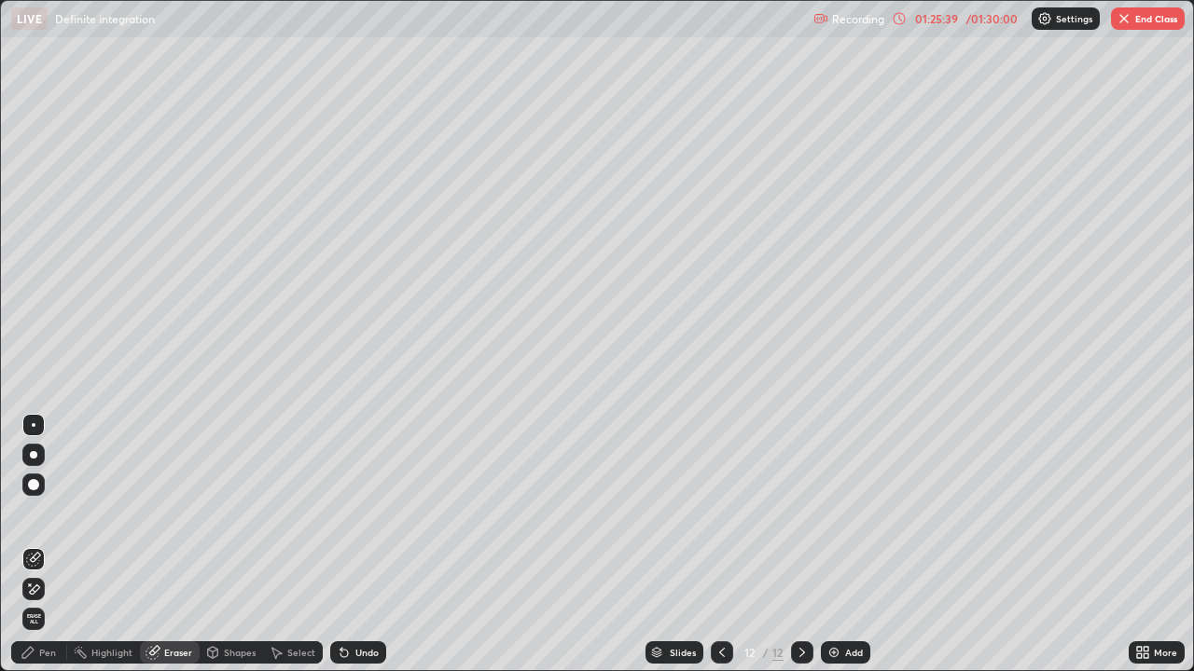
click at [48, 513] on div "Pen" at bounding box center [47, 652] width 17 height 9
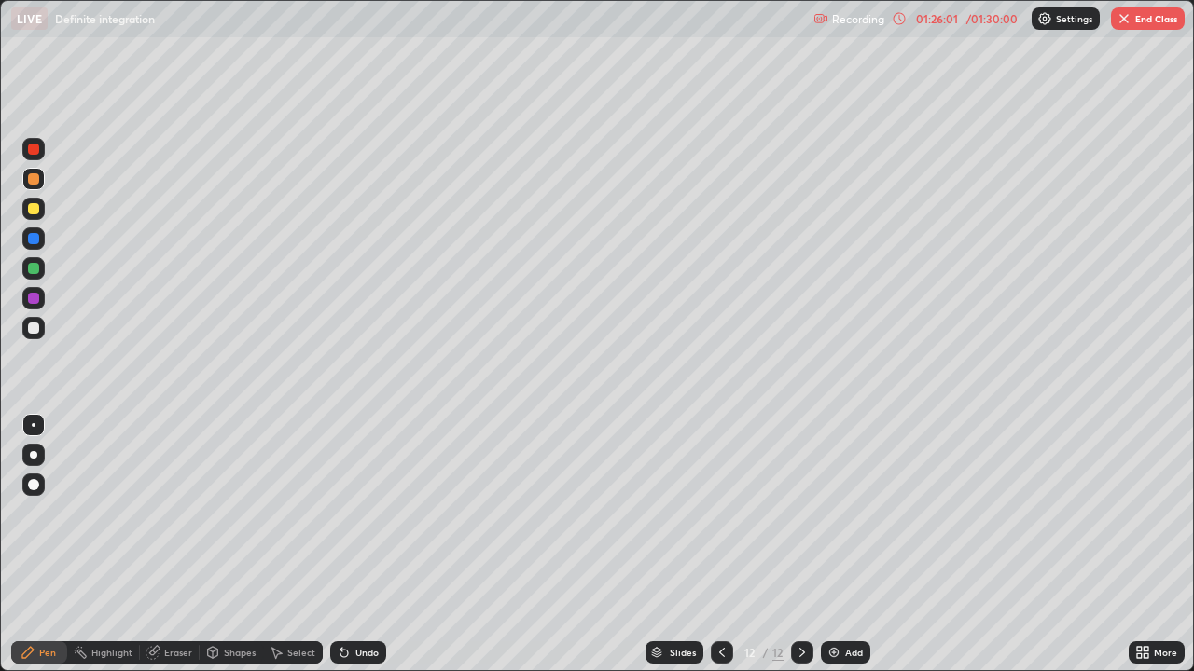
click at [33, 330] on div at bounding box center [33, 328] width 11 height 11
click at [802, 513] on div at bounding box center [802, 653] width 22 height 22
click at [833, 513] on img at bounding box center [833, 652] width 15 height 15
click at [946, 17] on div "01:27:44" at bounding box center [936, 18] width 52 height 11
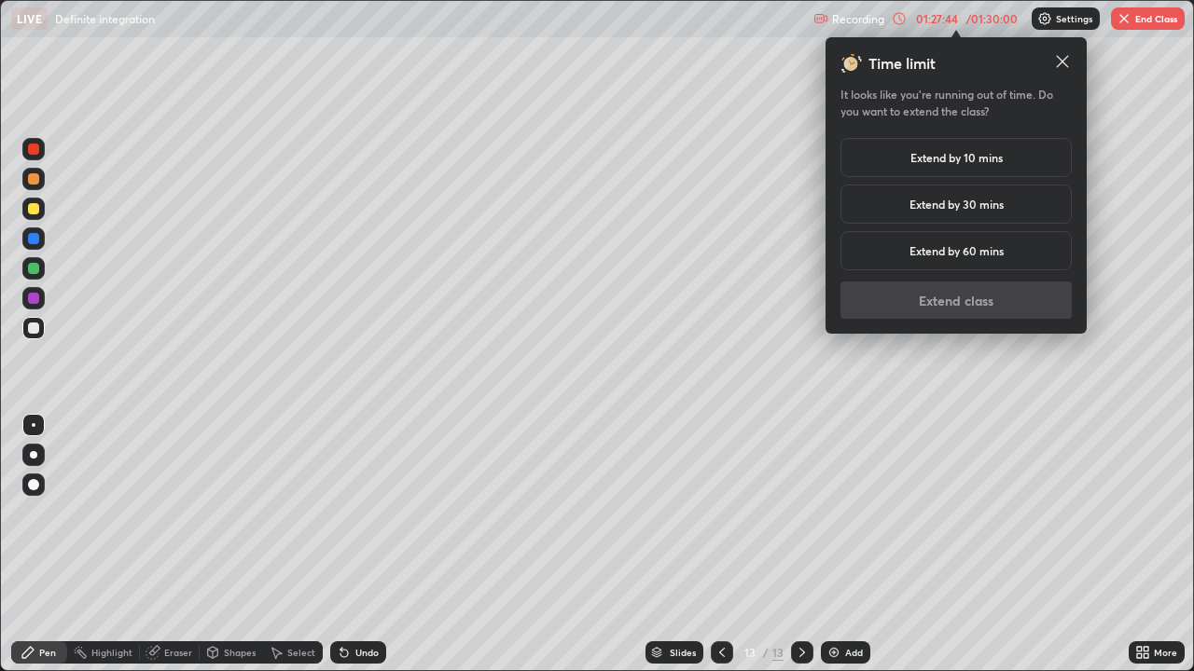
click at [991, 154] on h5 "Extend by 10 mins" at bounding box center [956, 157] width 92 height 17
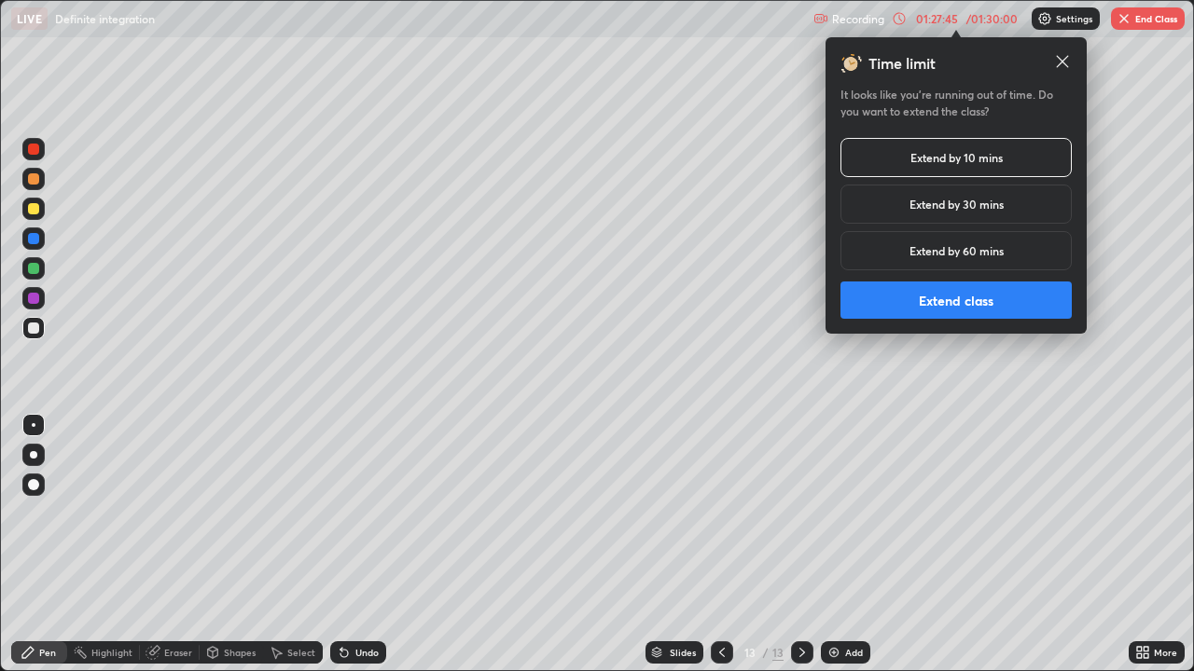
click at [985, 296] on button "Extend class" at bounding box center [955, 300] width 231 height 37
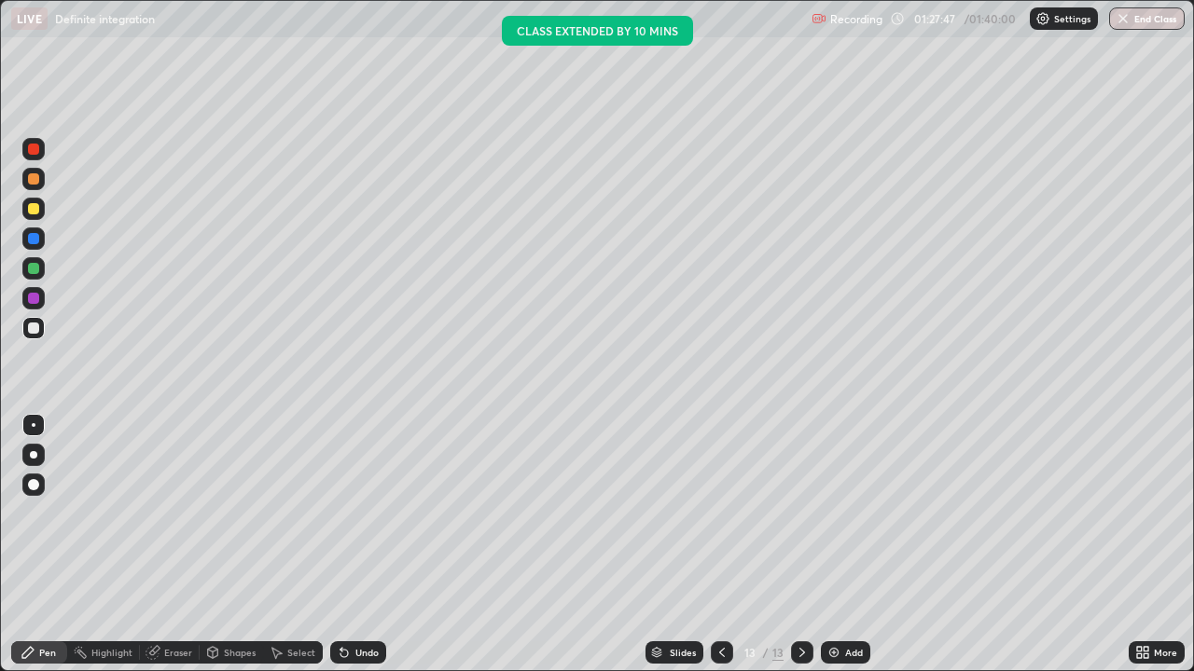
click at [31, 210] on div at bounding box center [33, 208] width 11 height 11
click at [26, 180] on div at bounding box center [33, 179] width 22 height 22
click at [32, 300] on div at bounding box center [33, 298] width 11 height 11
click at [1084, 513] on div "Slides 13 / 13 Add" at bounding box center [757, 652] width 742 height 37
click at [1160, 13] on button "End Class" at bounding box center [1147, 18] width 76 height 22
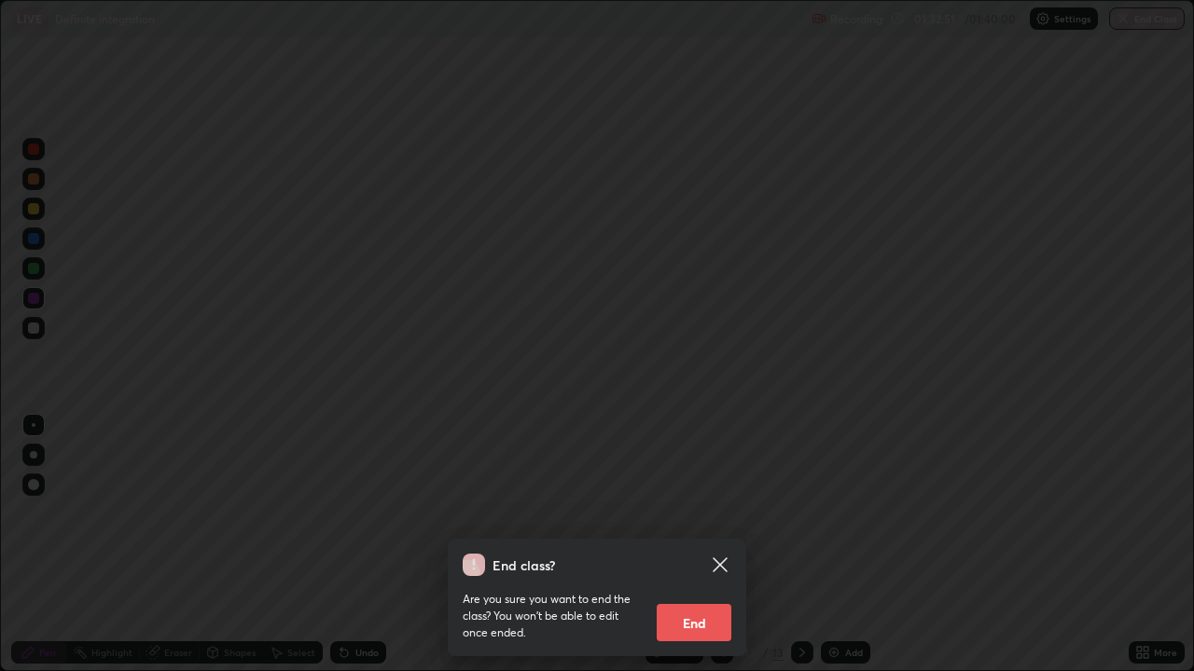
click at [700, 513] on button "End" at bounding box center [694, 622] width 75 height 37
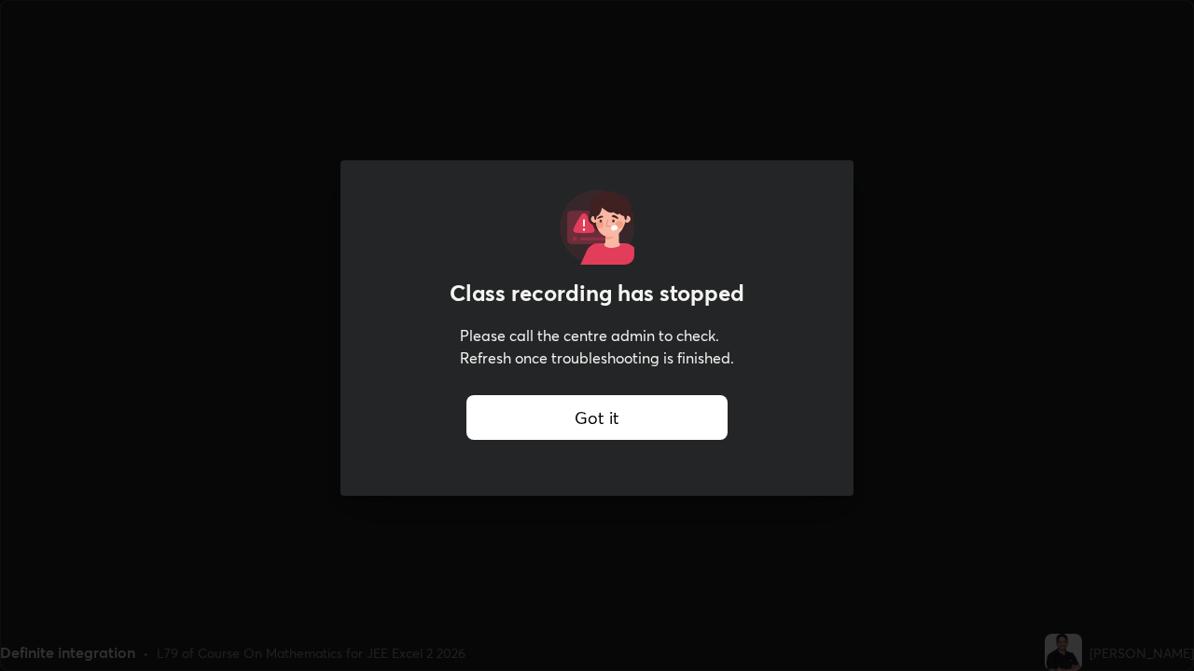
click at [610, 413] on div "Got it" at bounding box center [596, 417] width 261 height 45
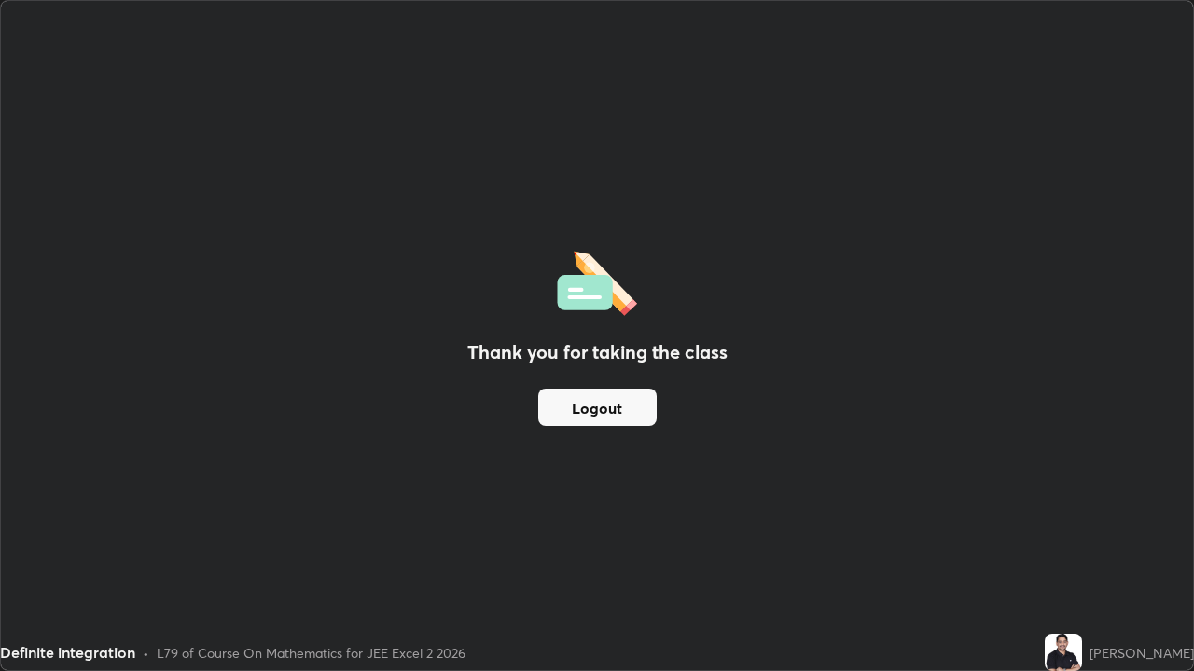
click at [582, 413] on button "Logout" at bounding box center [597, 407] width 118 height 37
